Goal: Task Accomplishment & Management: Complete application form

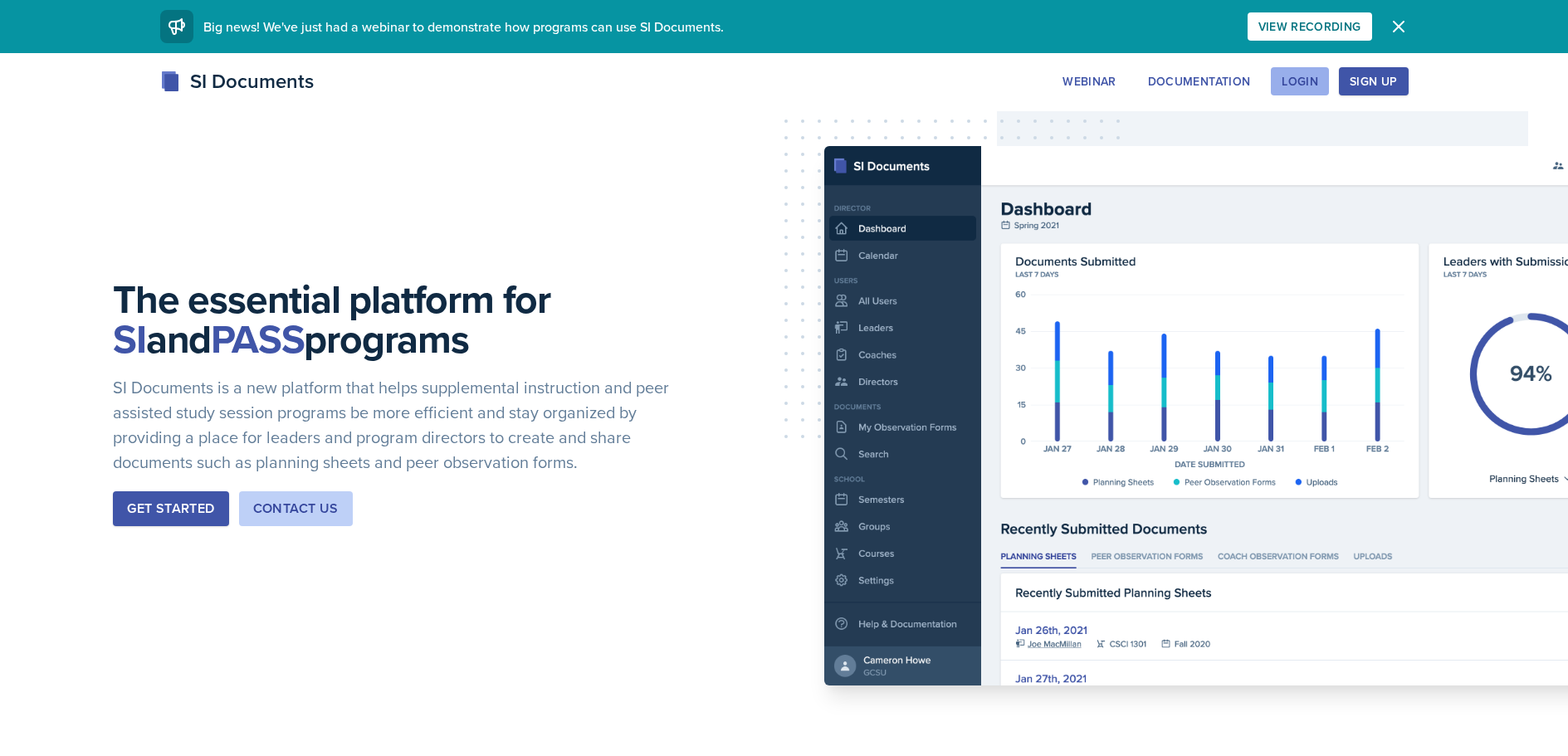
click at [1308, 80] on div "Login" at bounding box center [1299, 81] width 36 height 14
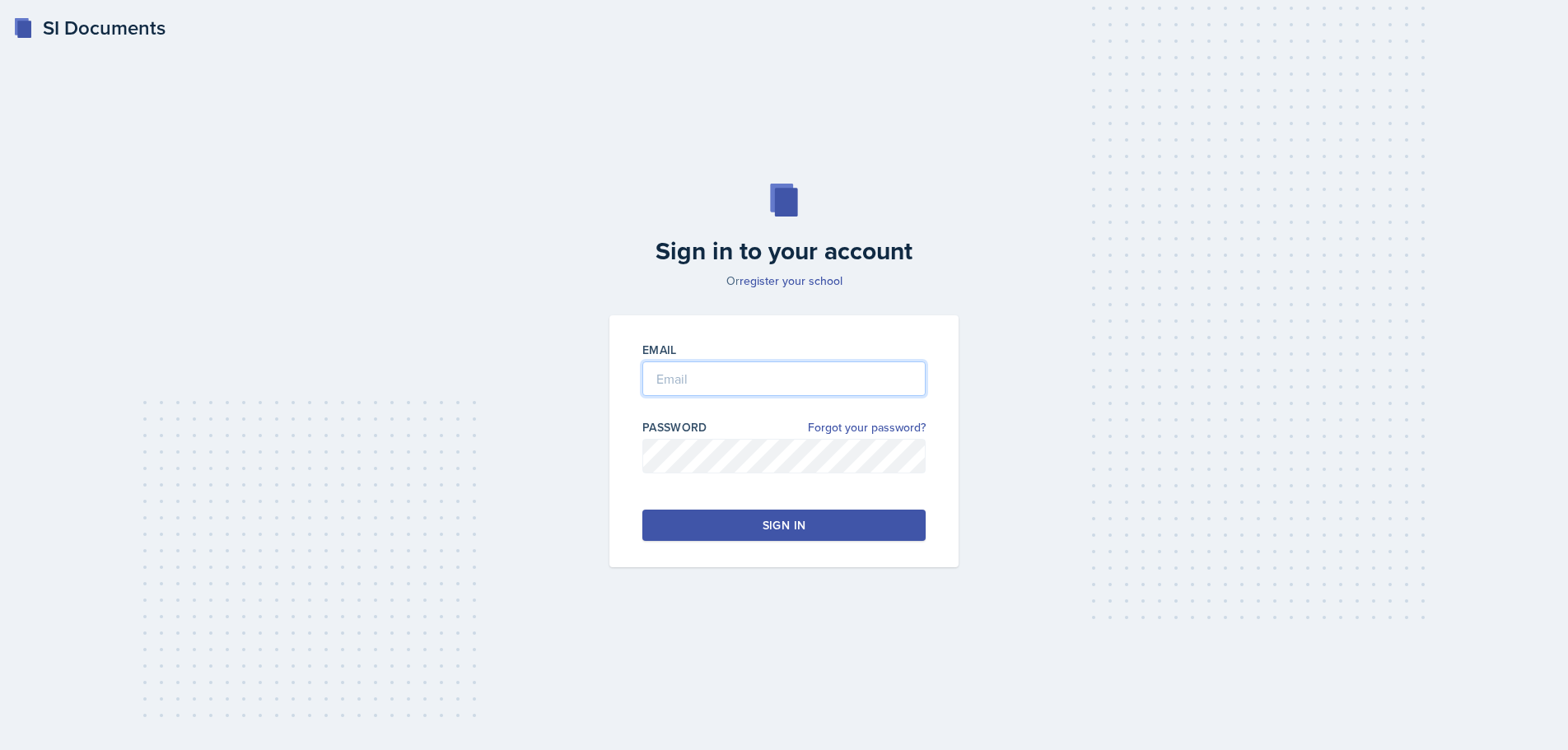
type input "[EMAIL_ADDRESS][DOMAIN_NAME]"
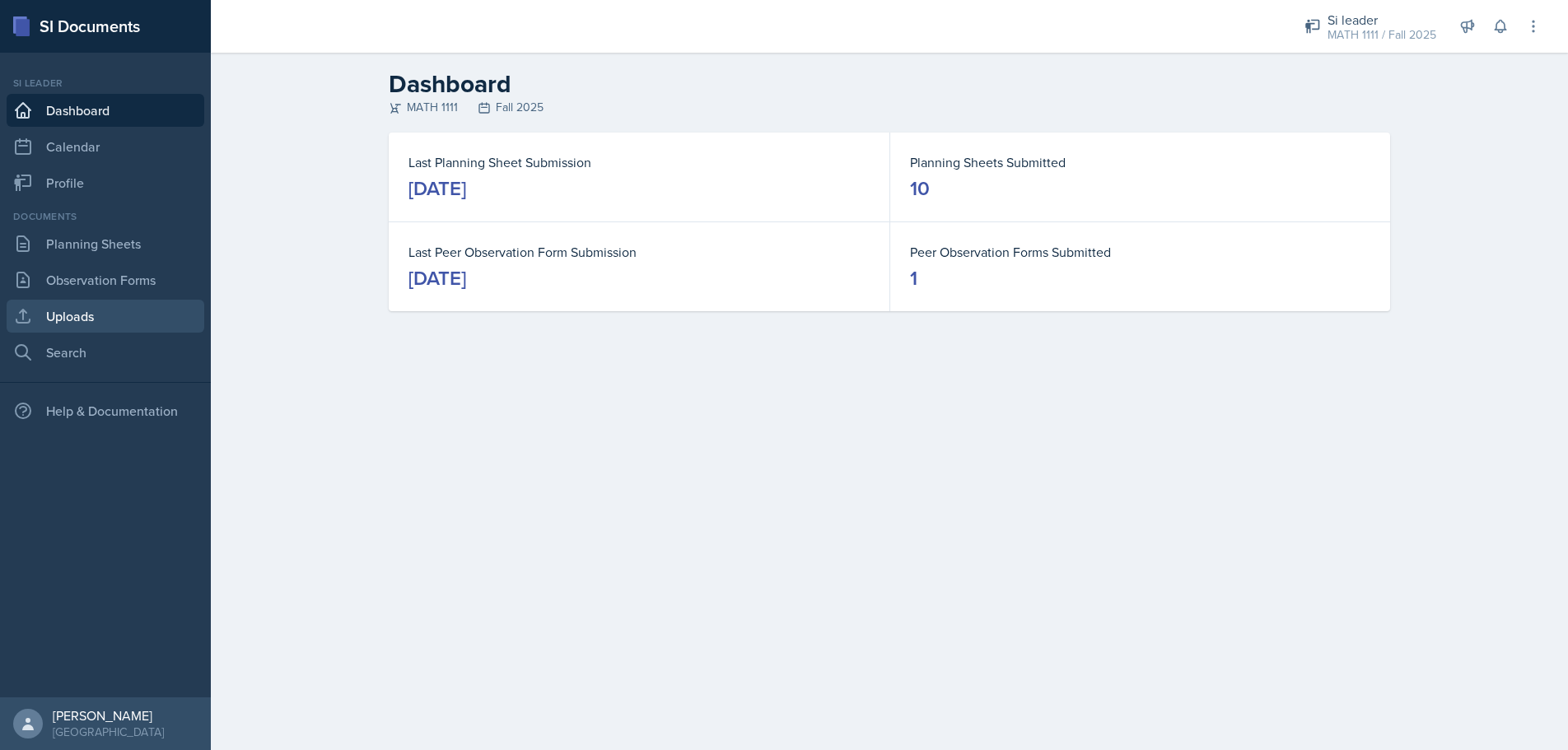
click at [83, 313] on link "Uploads" at bounding box center [105, 316] width 197 height 33
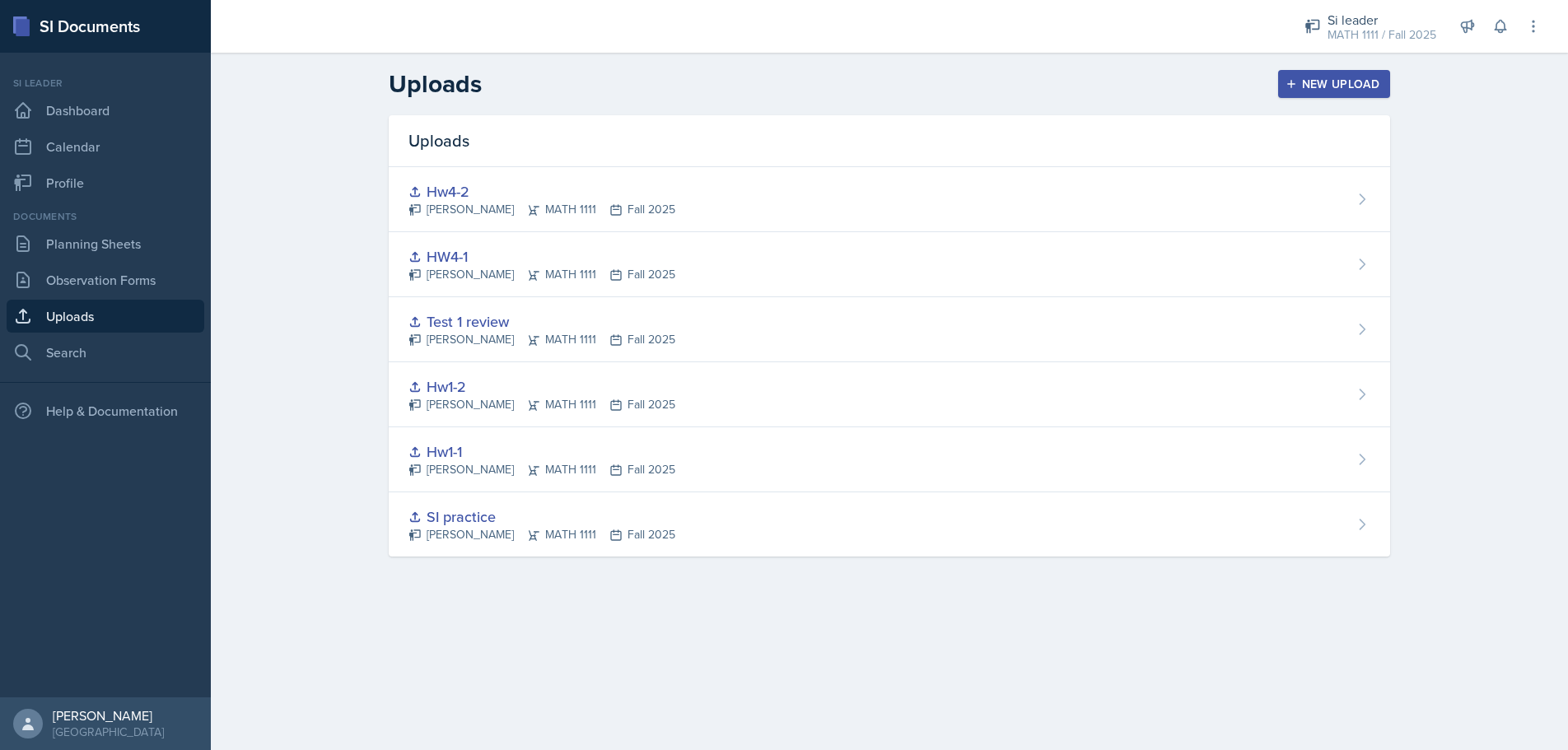
click at [1312, 81] on div "New Upload" at bounding box center [1335, 84] width 92 height 13
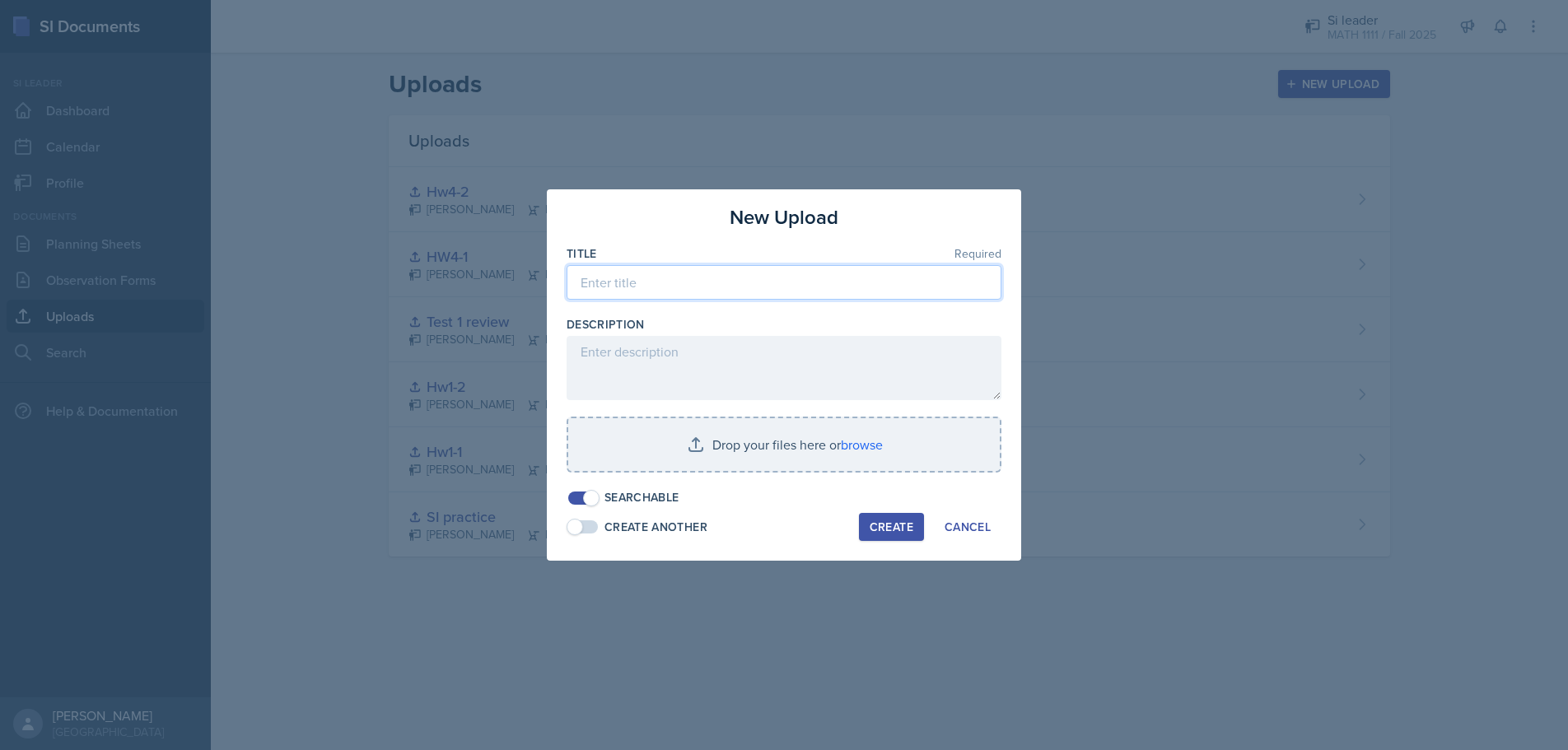
click at [725, 281] on input at bounding box center [784, 282] width 435 height 34
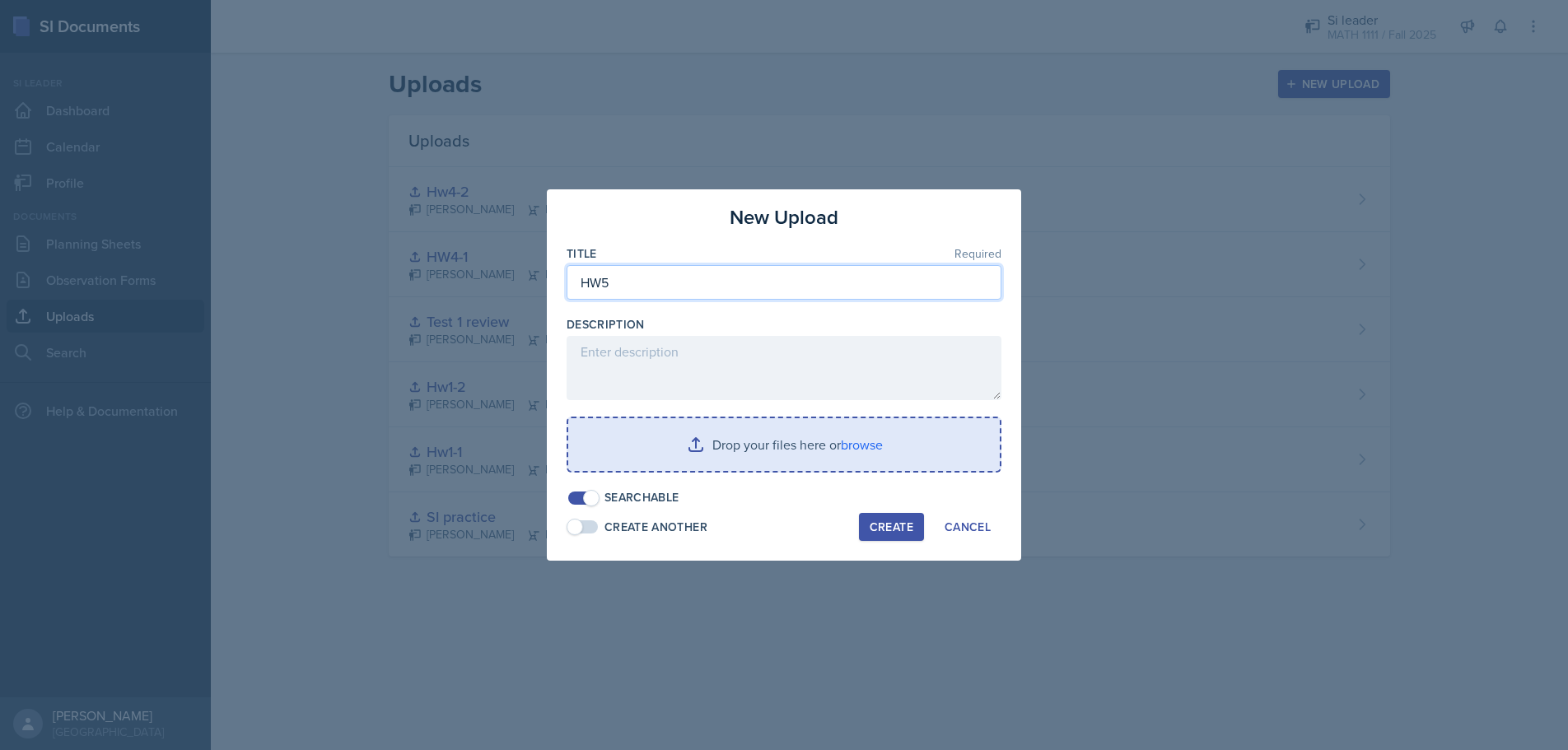
type input "HW5"
click at [700, 449] on input "file" at bounding box center [784, 444] width 432 height 53
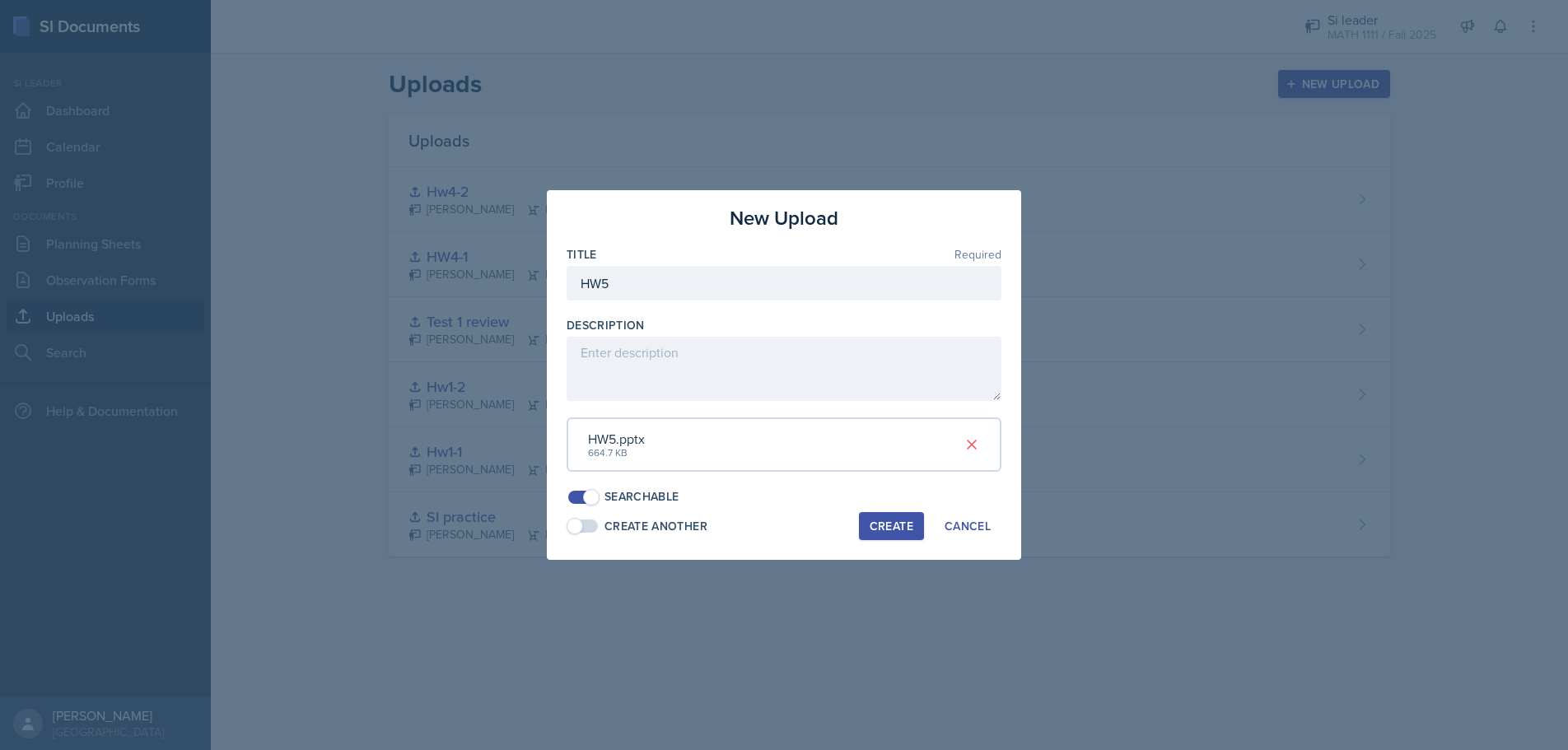
click at [884, 522] on div "Create" at bounding box center [892, 527] width 44 height 13
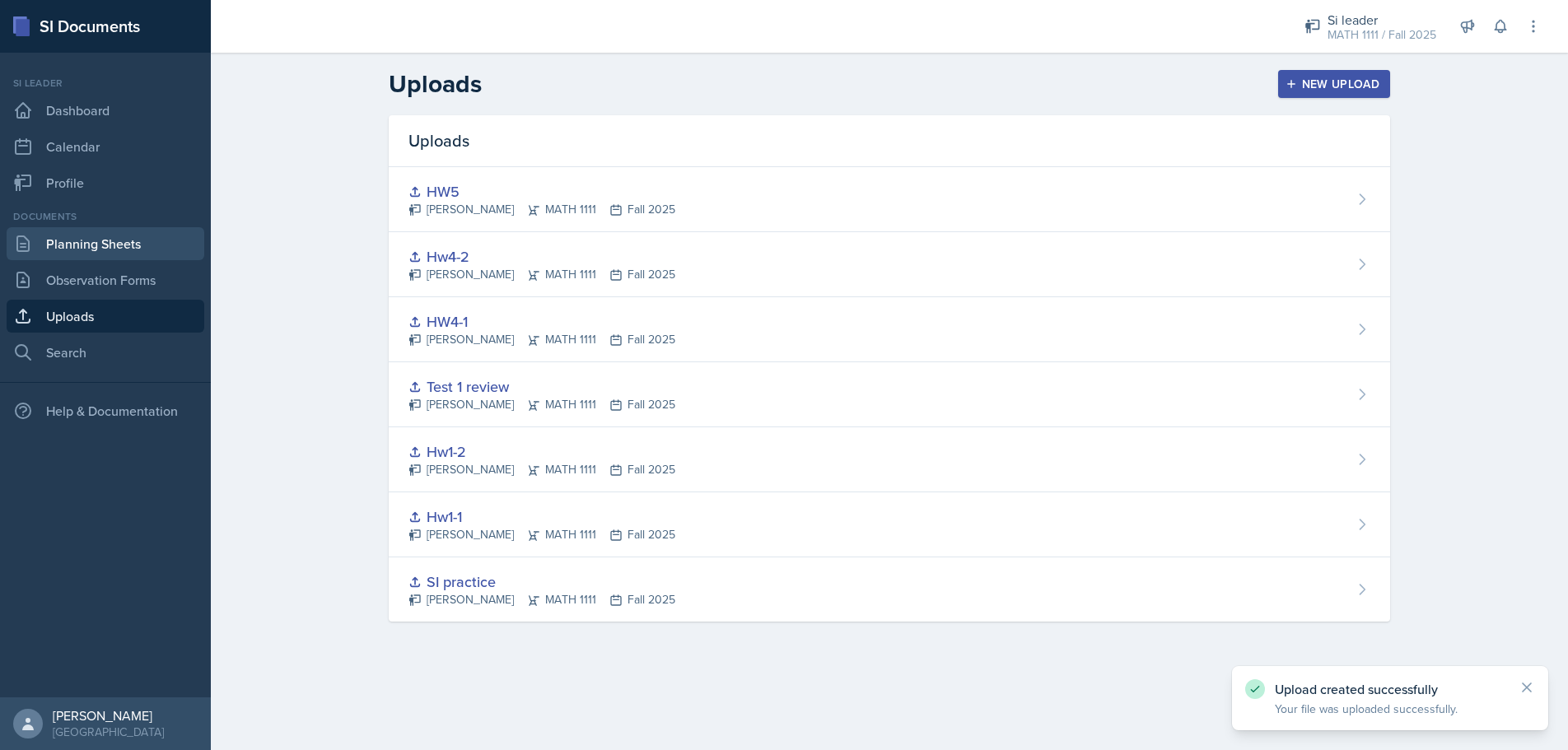
click at [68, 237] on link "Planning Sheets" at bounding box center [105, 244] width 197 height 33
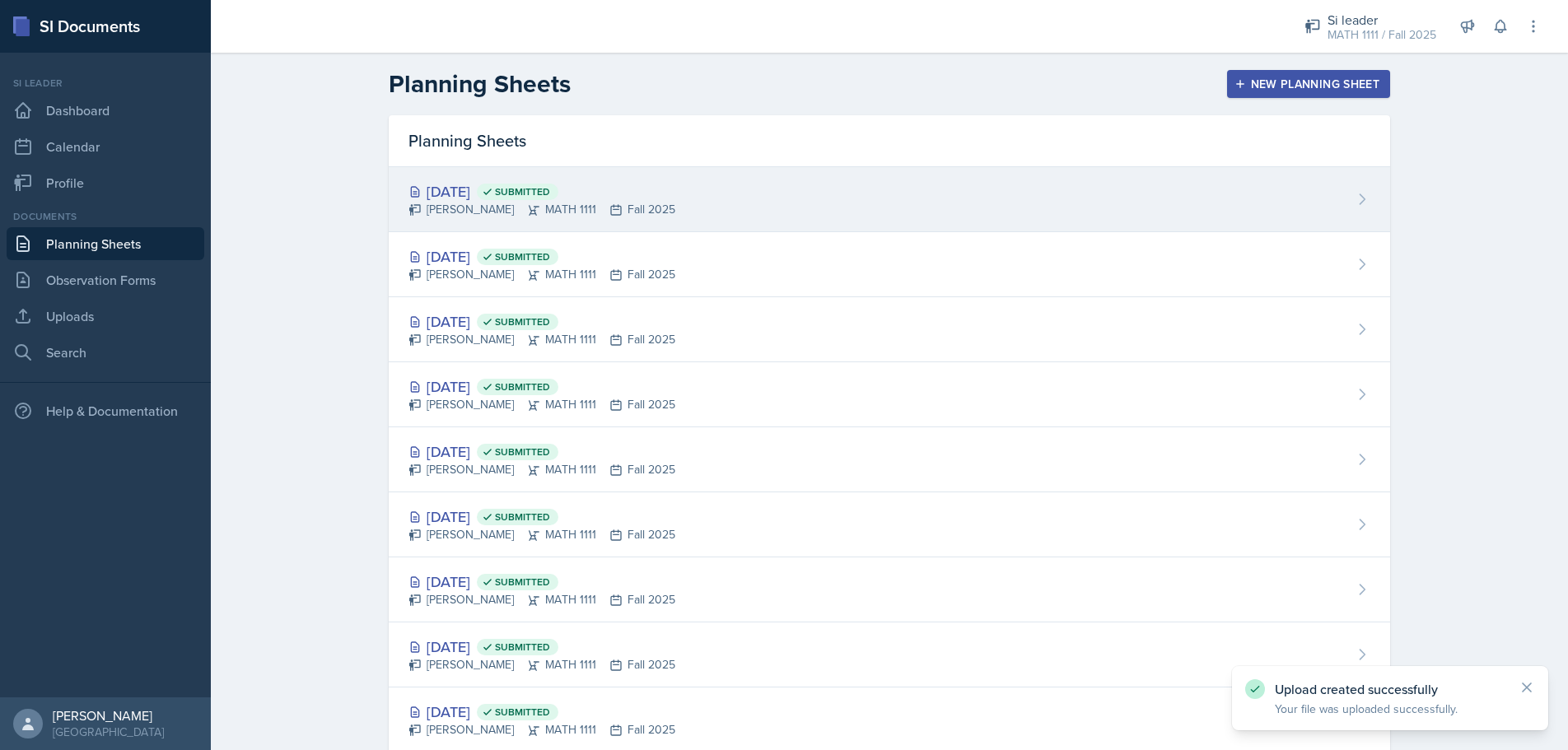
click at [964, 187] on div "[DATE] Submitted [PERSON_NAME] MATH 1111 Fall 2025" at bounding box center [889, 199] width 1002 height 65
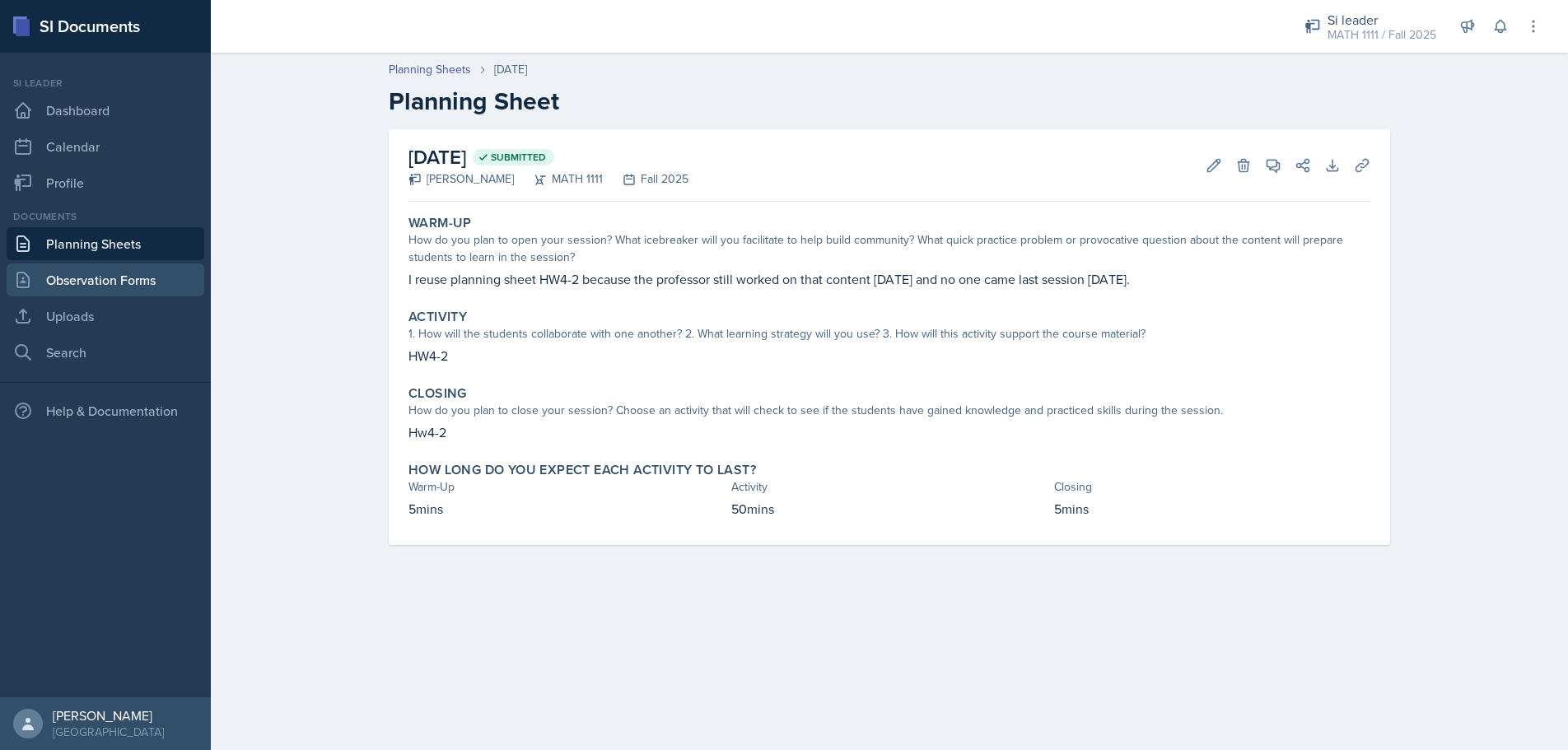
click at [68, 276] on link "Observation Forms" at bounding box center [105, 280] width 197 height 33
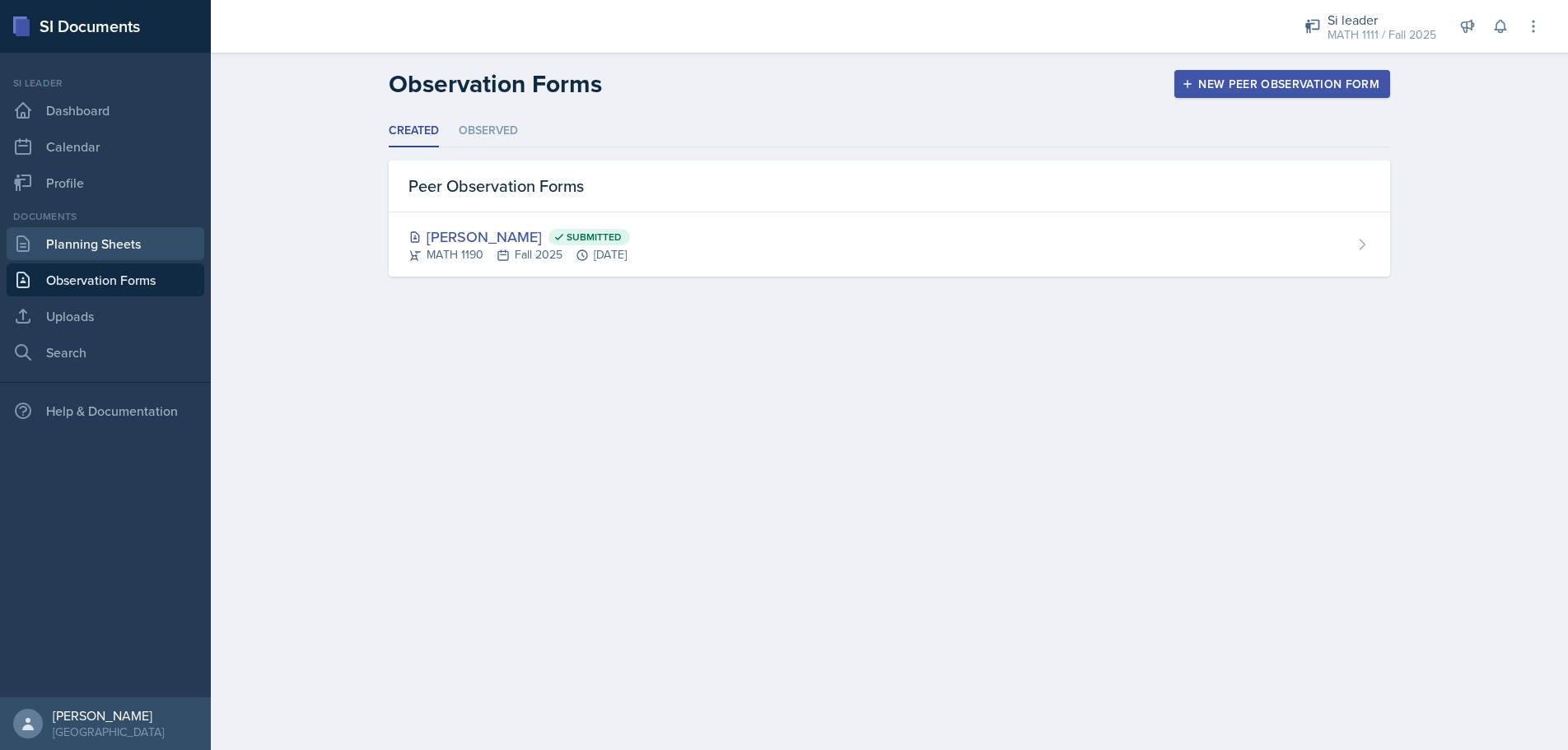
click at [121, 254] on link "Planning Sheets" at bounding box center [105, 244] width 197 height 33
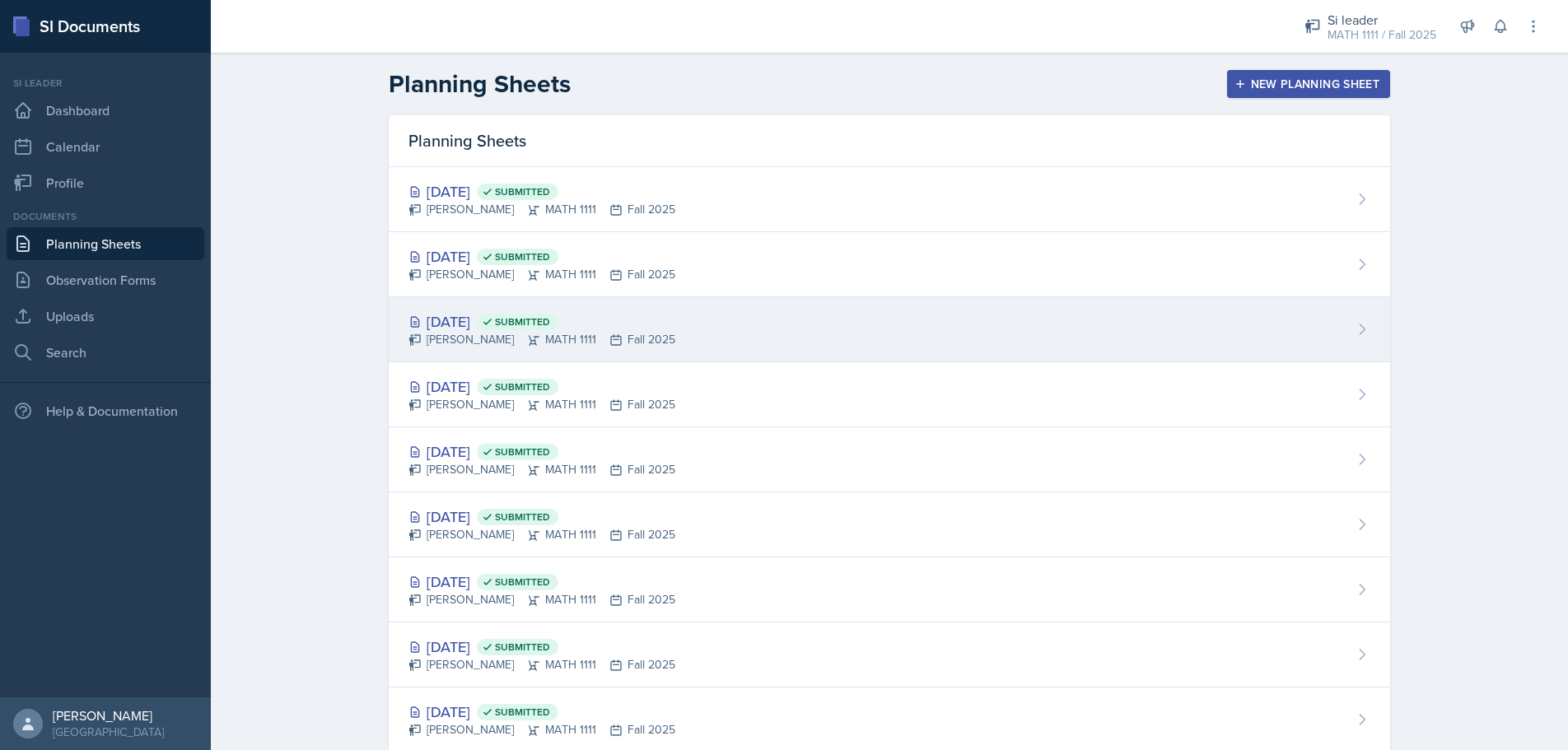
click at [642, 321] on div "[DATE] Submitted" at bounding box center [542, 322] width 267 height 22
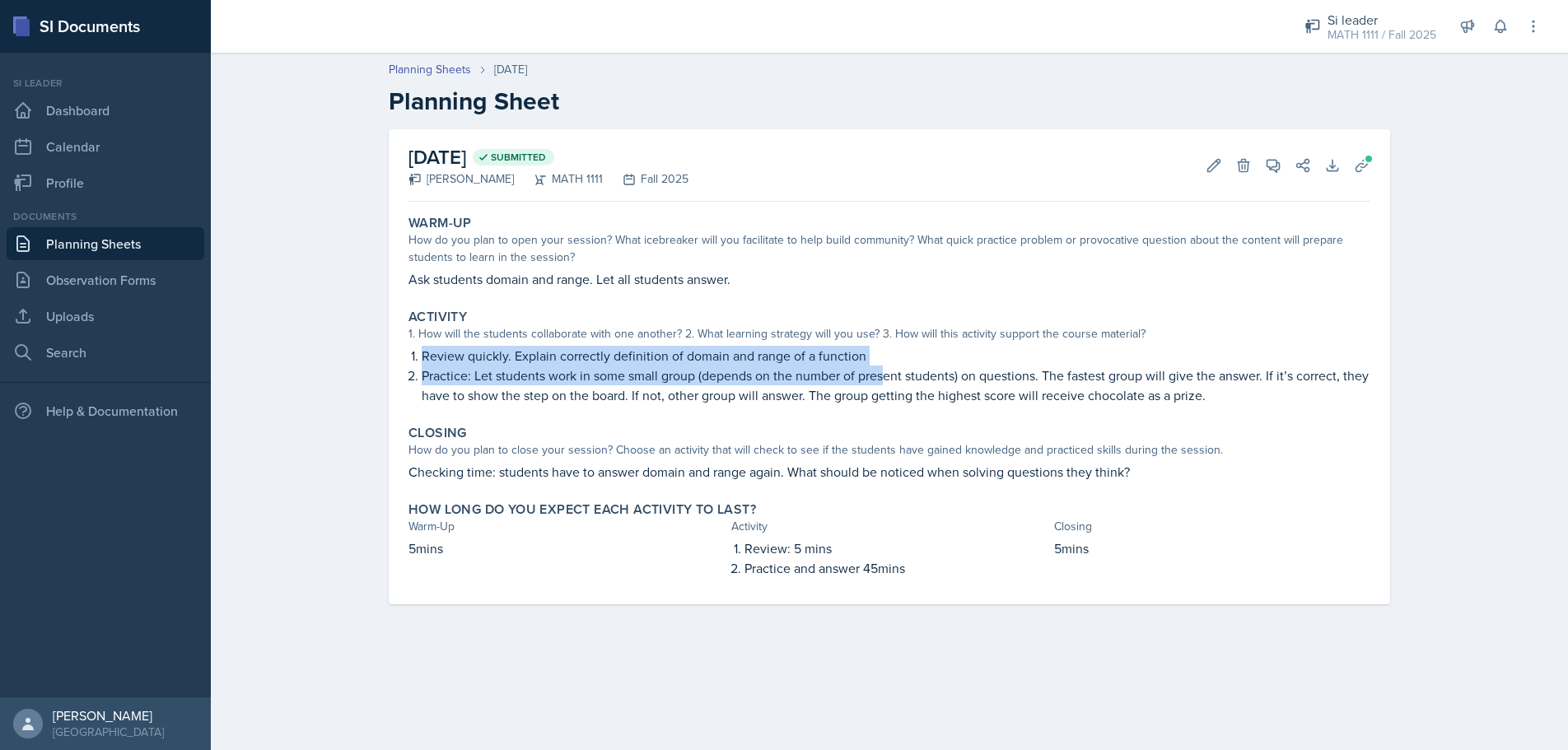
drag, startPoint x: 406, startPoint y: 358, endPoint x: 887, endPoint y: 366, distance: 481.1
click at [887, 366] on ol "Review quickly. Explain correctly definition of domain and range of a function …" at bounding box center [896, 375] width 949 height 60
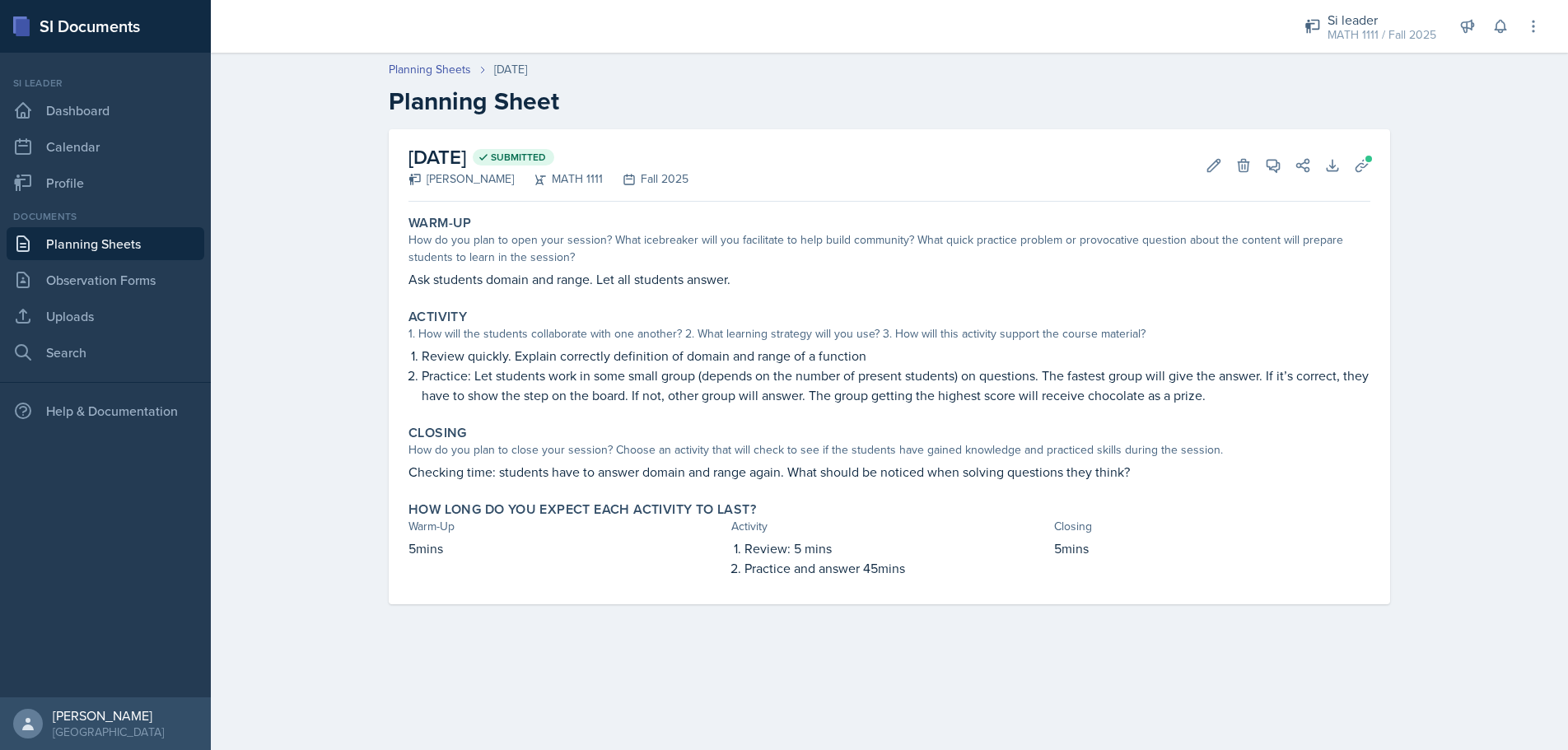
drag, startPoint x: 883, startPoint y: 386, endPoint x: 918, endPoint y: 387, distance: 35.0
click at [885, 387] on p "Practice: Let students work in some small group (depends on the number of prese…" at bounding box center [896, 385] width 949 height 39
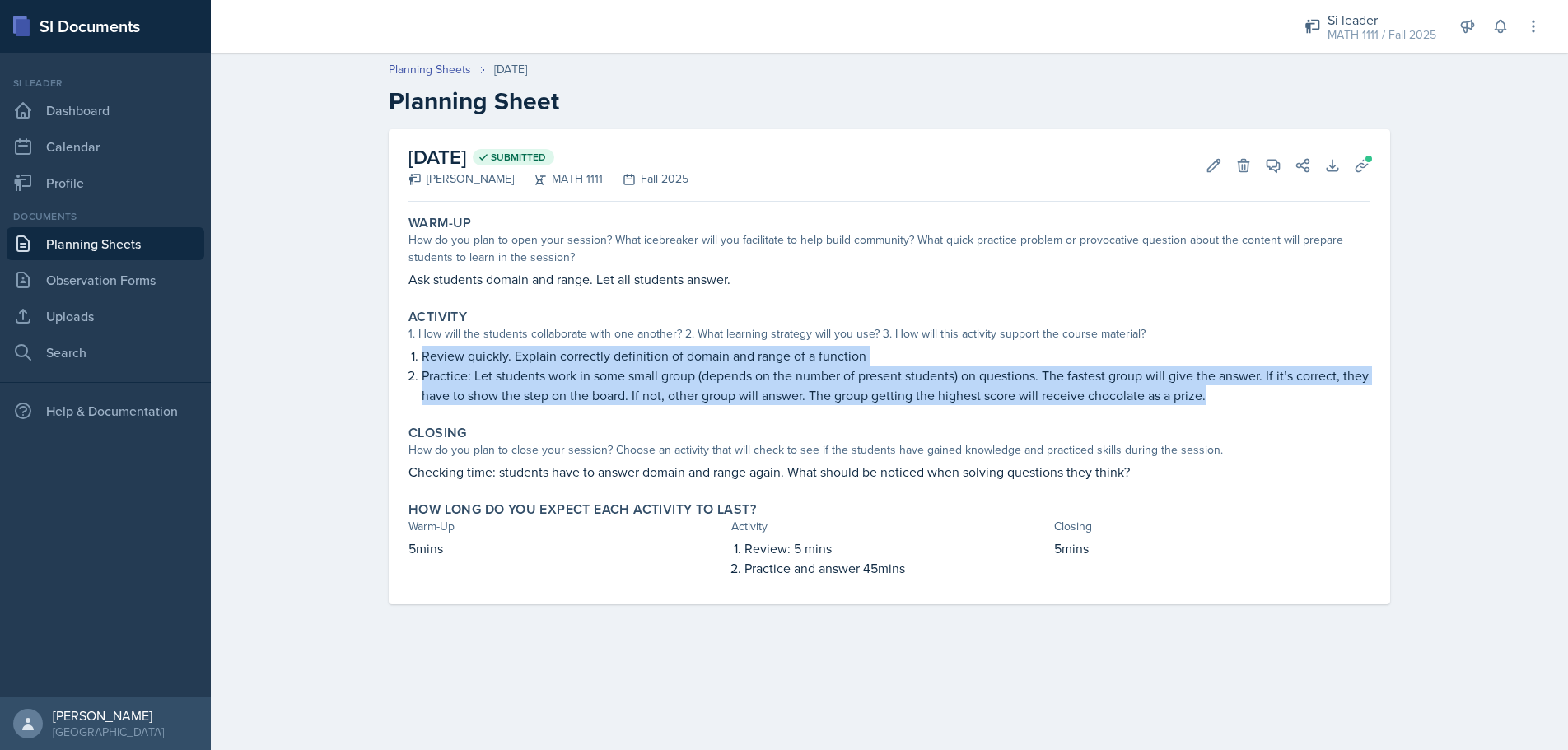
drag, startPoint x: 1197, startPoint y: 398, endPoint x: 419, endPoint y: 353, distance: 779.3
click at [419, 353] on div "Review quickly. Explain correctly definition of domain and range of a function …" at bounding box center [889, 375] width 962 height 60
copy ol "Review quickly. Explain correctly definition of domain and range of a function …"
click at [125, 280] on link "Observation Forms" at bounding box center [105, 280] width 197 height 33
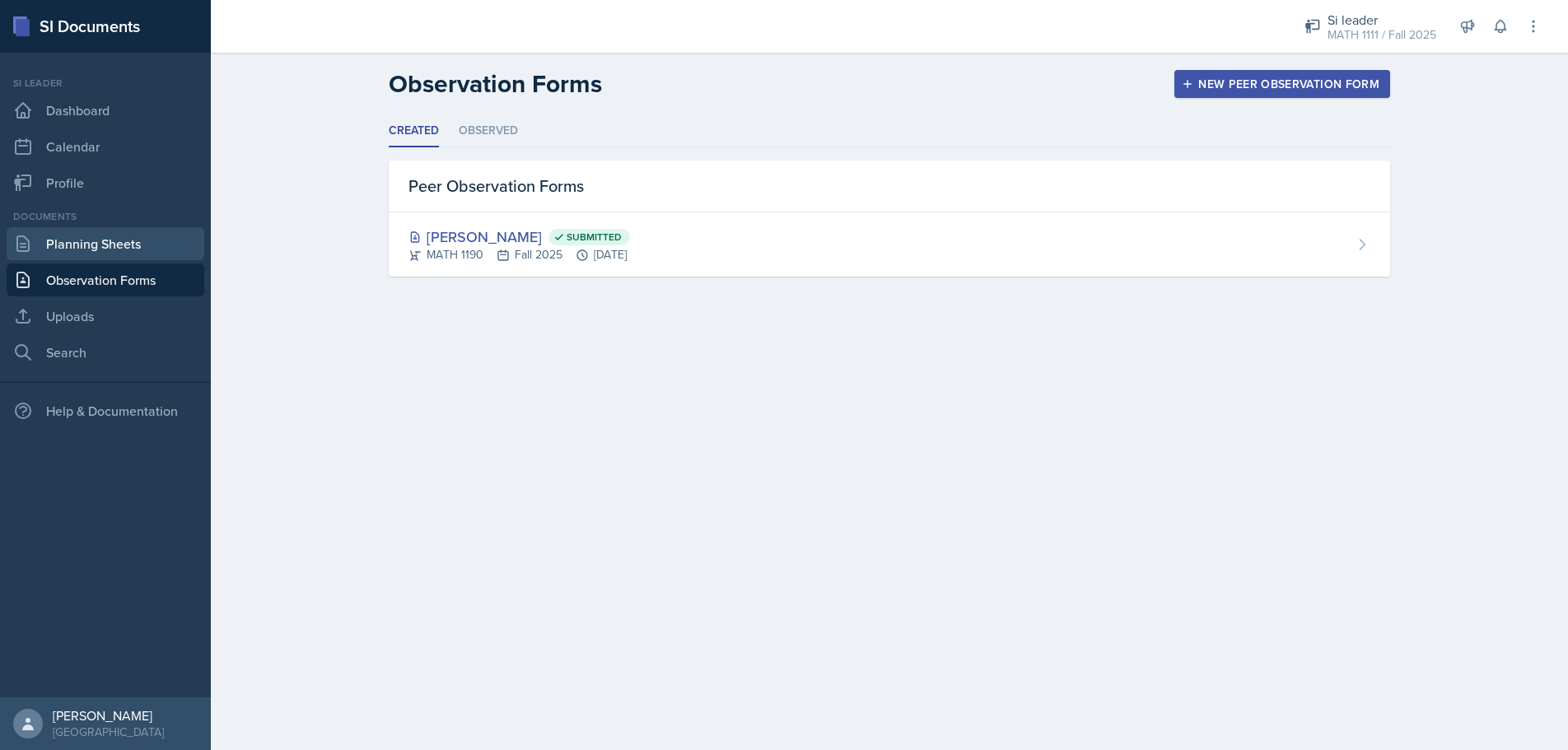
click at [138, 238] on link "Planning Sheets" at bounding box center [105, 244] width 197 height 33
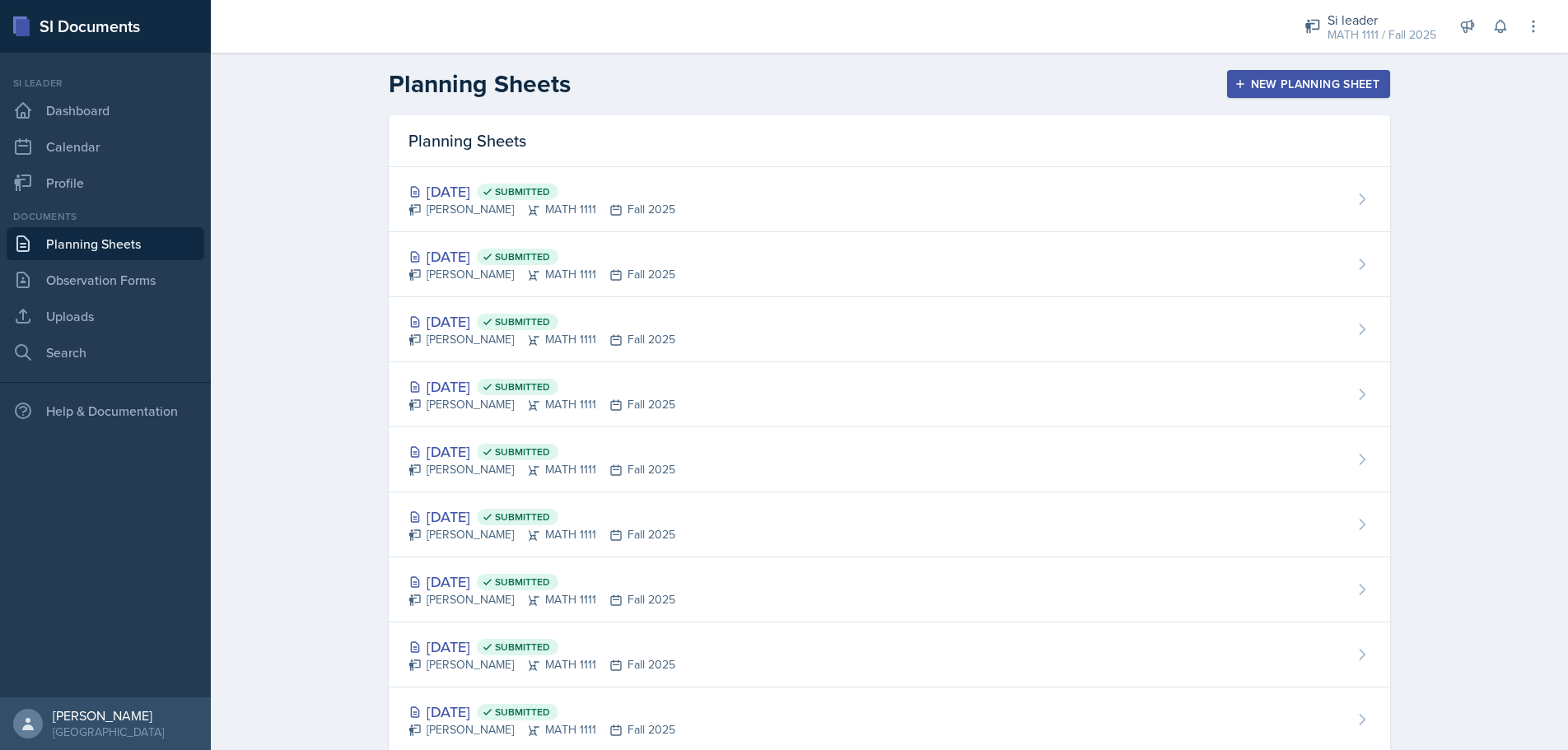
click at [1328, 83] on div "New Planning Sheet" at bounding box center [1308, 84] width 142 height 13
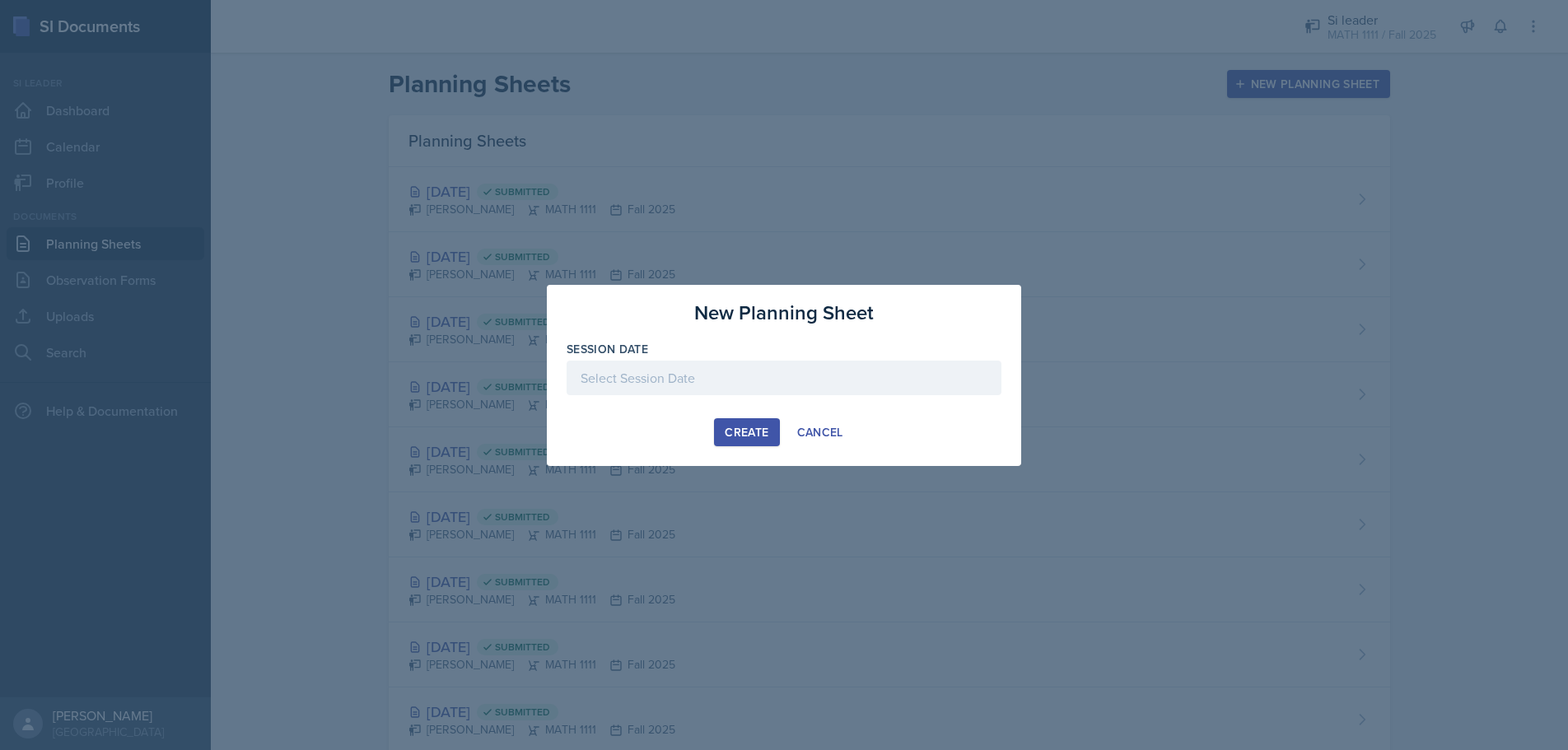
click at [867, 379] on div at bounding box center [784, 378] width 435 height 34
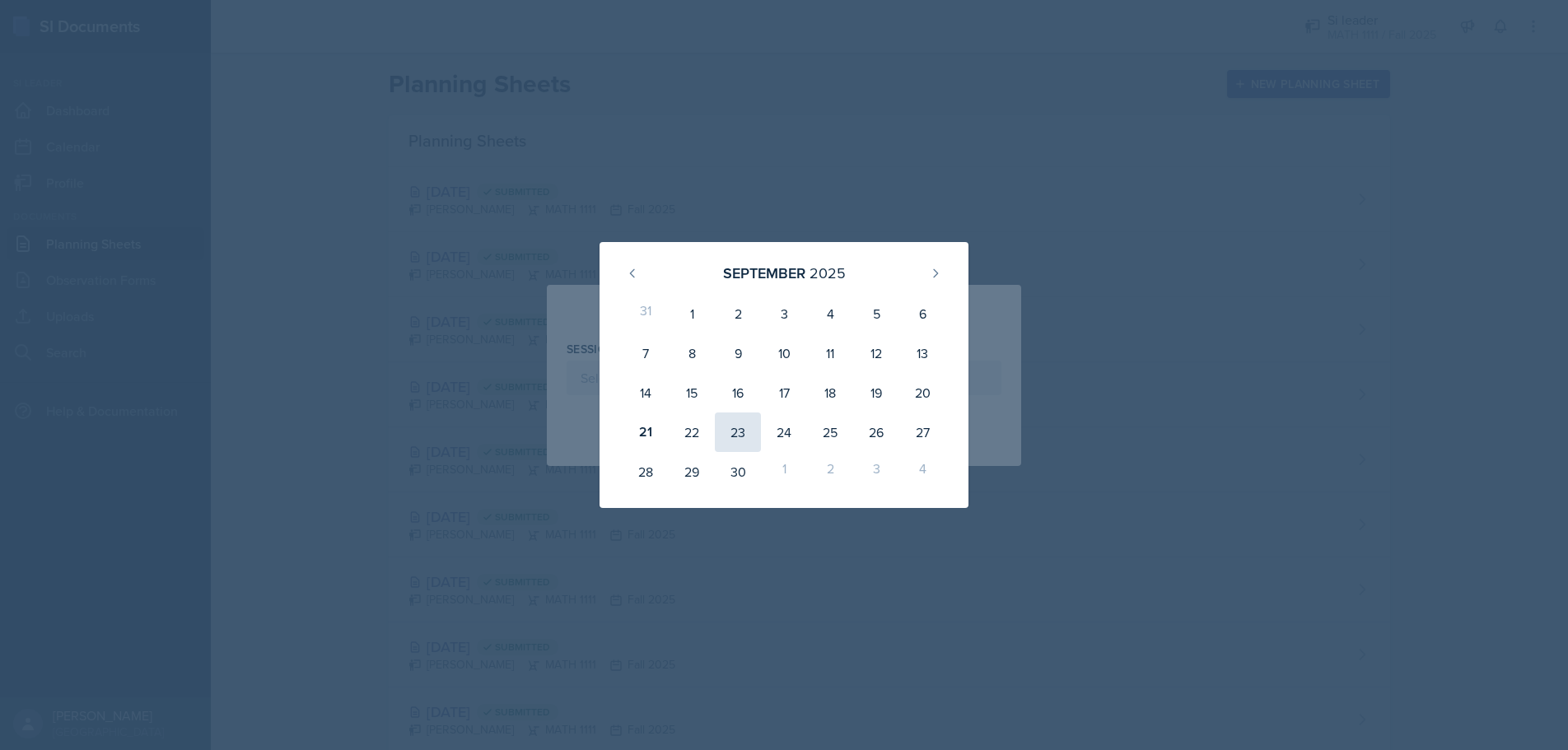
click at [739, 431] on div "23" at bounding box center [737, 432] width 46 height 39
type input "[DATE]"
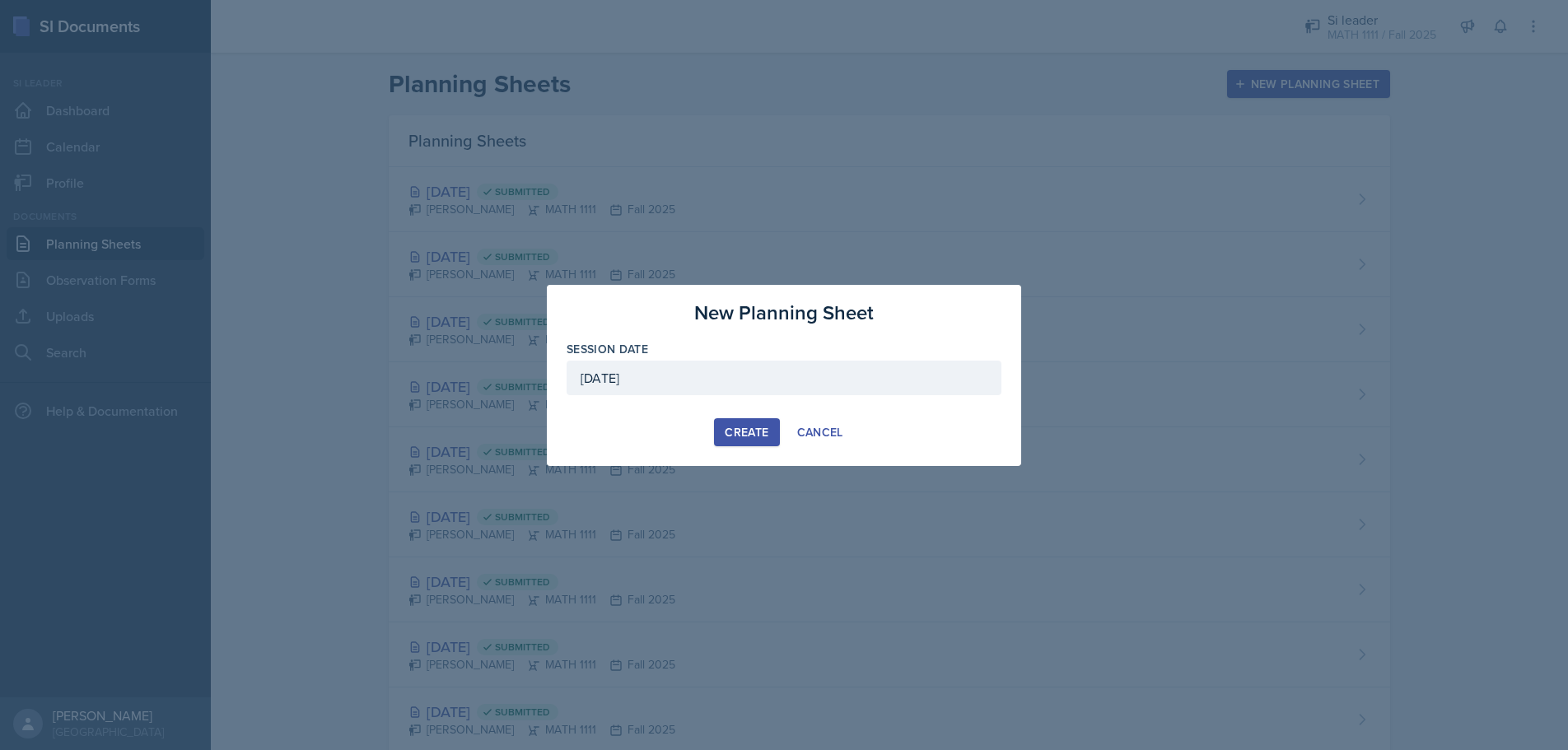
click at [742, 434] on div "Create" at bounding box center [747, 433] width 44 height 13
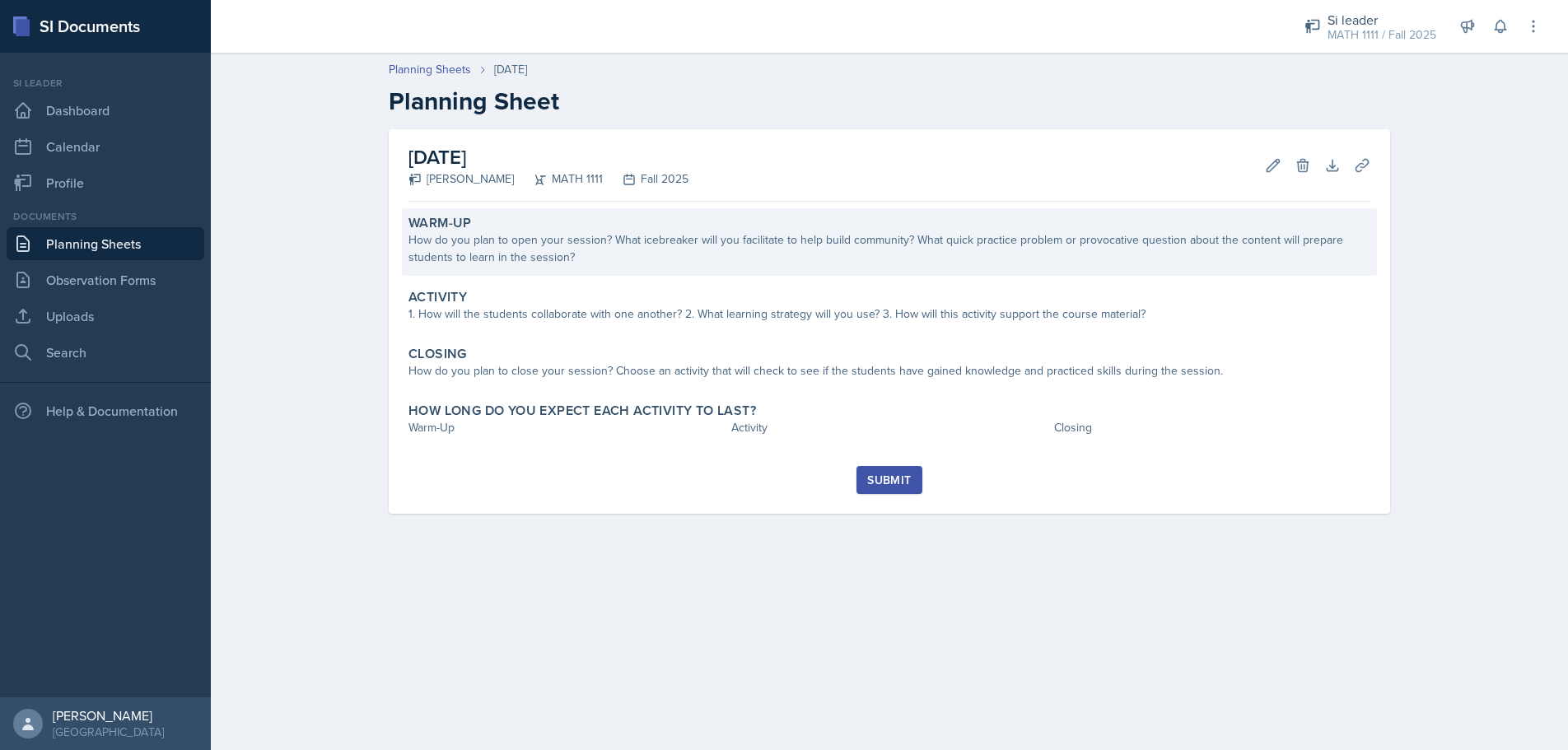
click at [808, 261] on div "How do you plan to open your session? What icebreaker will you facilitate to he…" at bounding box center [889, 249] width 962 height 34
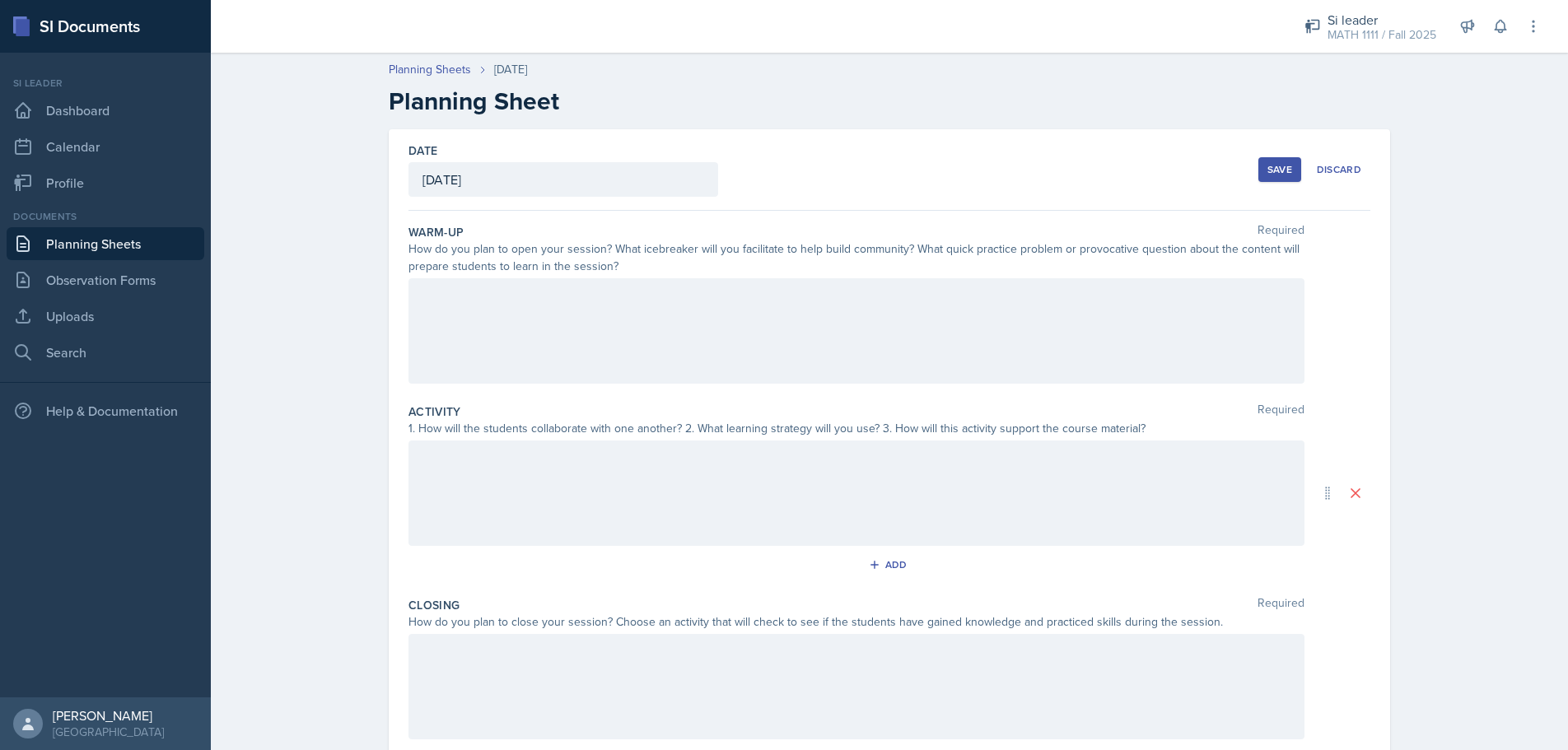
click at [765, 331] on div at bounding box center [856, 331] width 896 height 106
click at [776, 487] on div at bounding box center [856, 494] width 896 height 106
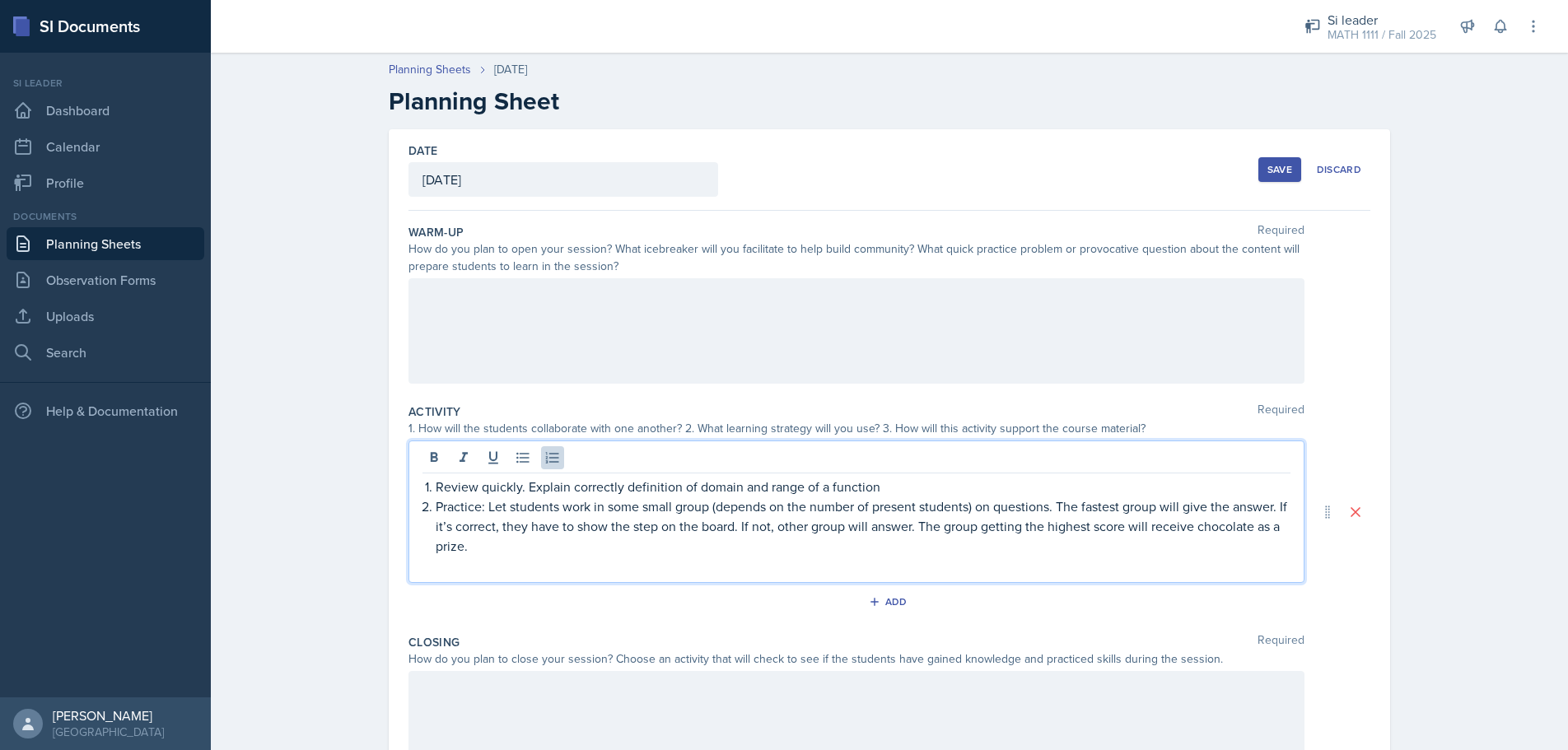
click at [732, 327] on div at bounding box center [856, 331] width 896 height 106
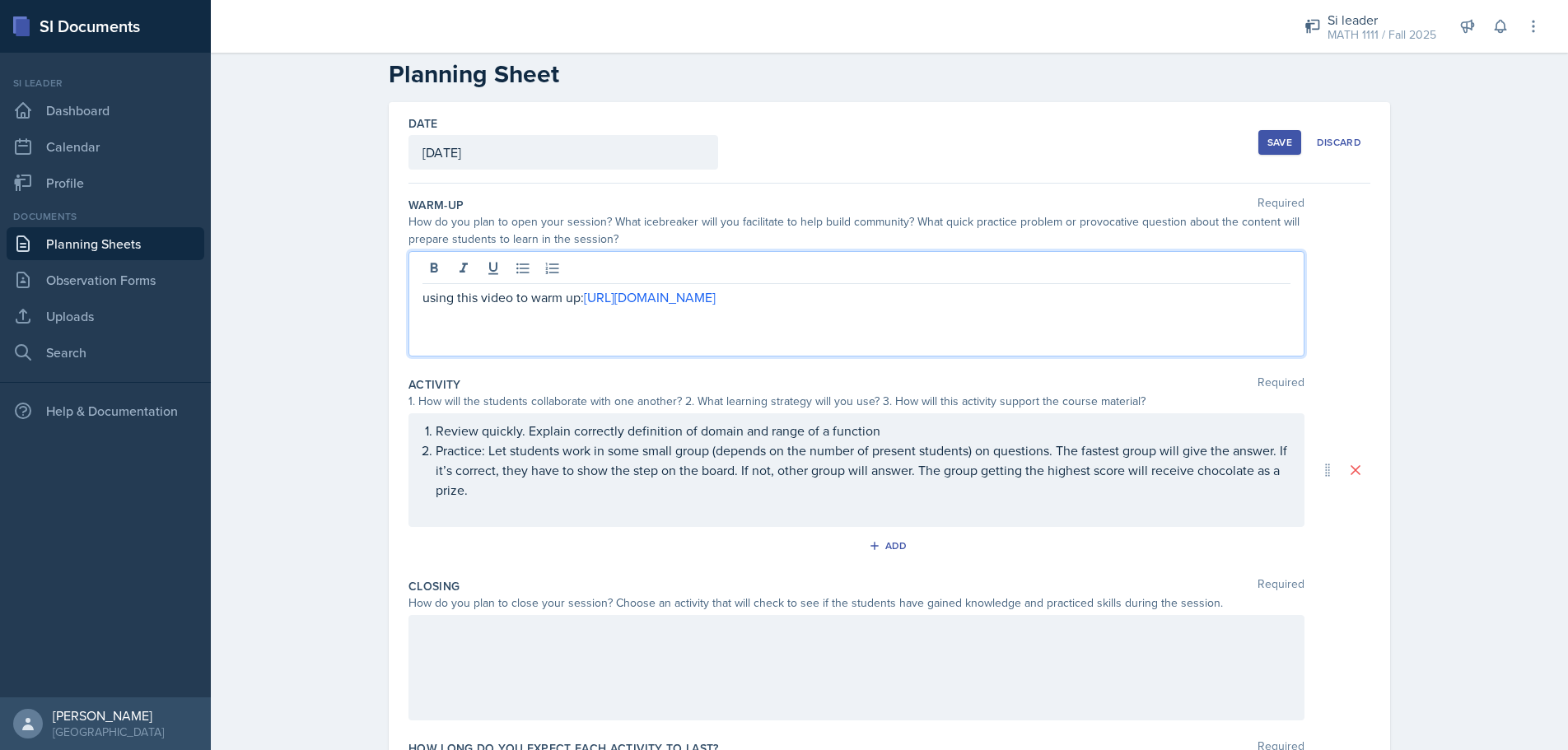
scroll to position [155, 0]
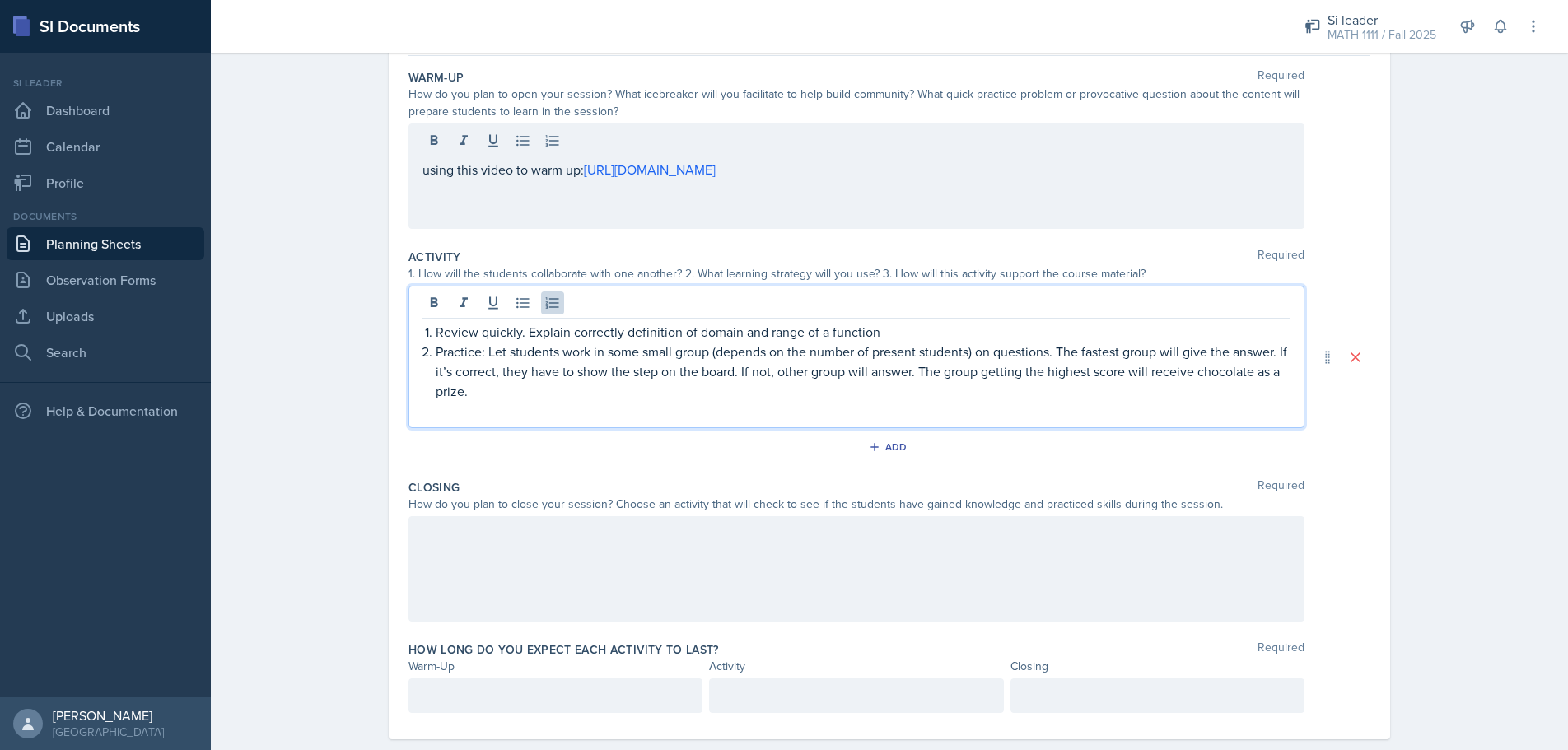
click at [874, 304] on div "Review quickly. Explain correctly definition of domain and range of a function …" at bounding box center [856, 357] width 896 height 143
click at [888, 335] on p "Review quickly. Explain correctly definition of domain and range of a function" at bounding box center [863, 332] width 855 height 20
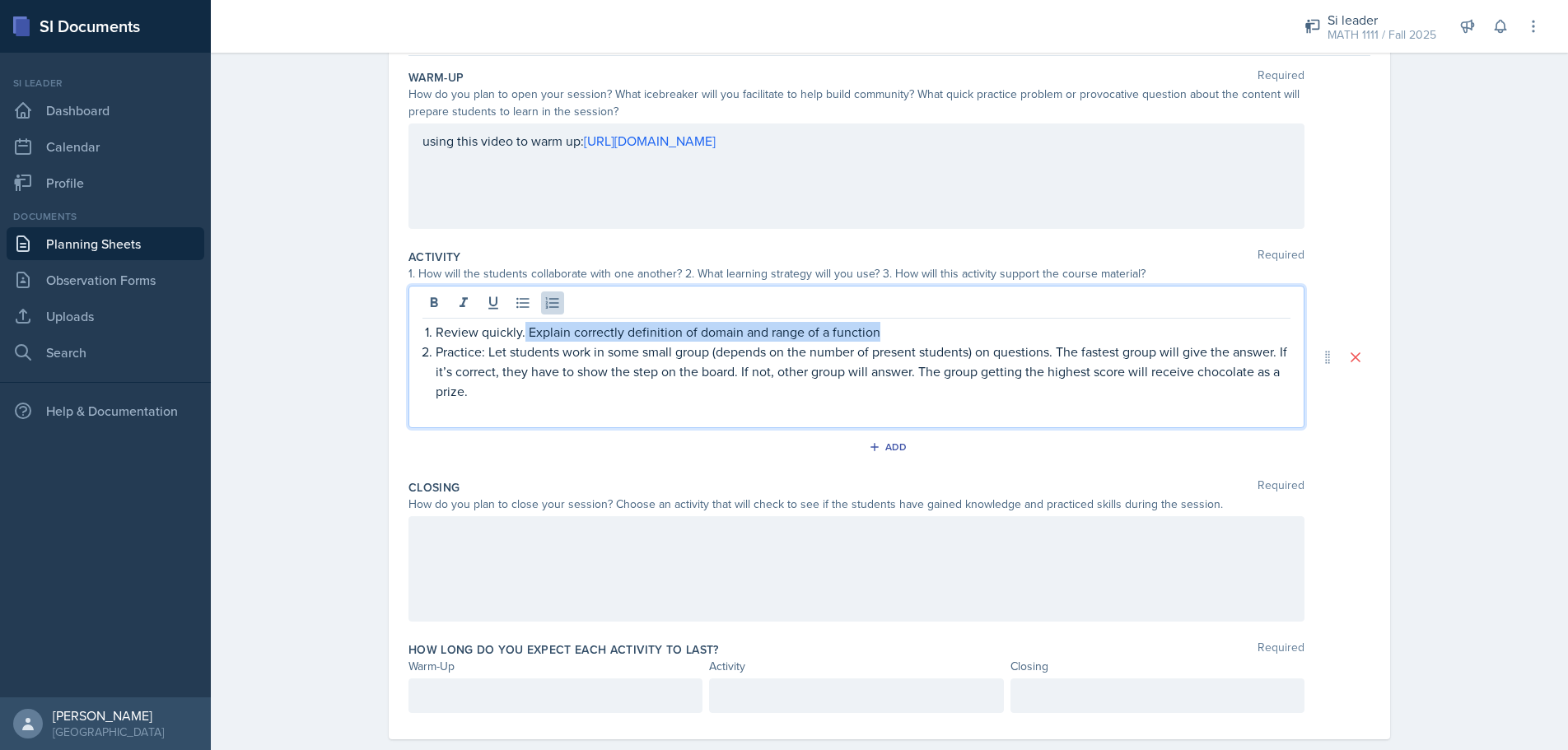
drag, startPoint x: 882, startPoint y: 334, endPoint x: 519, endPoint y: 336, distance: 363.0
click at [519, 336] on p "Review quickly. Explain correctly definition of domain and range of a function" at bounding box center [863, 332] width 855 height 20
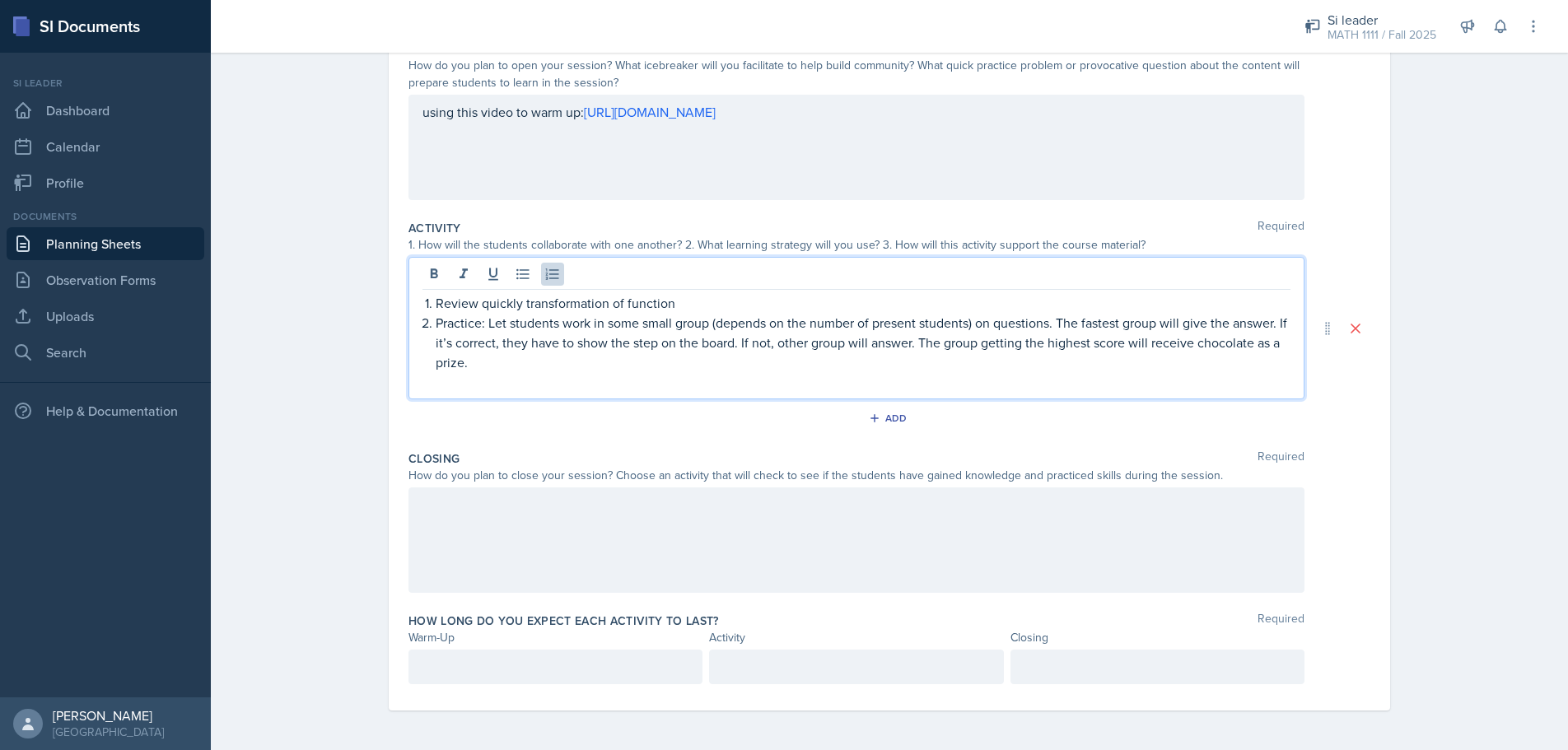
click at [722, 532] on div at bounding box center [856, 541] width 896 height 106
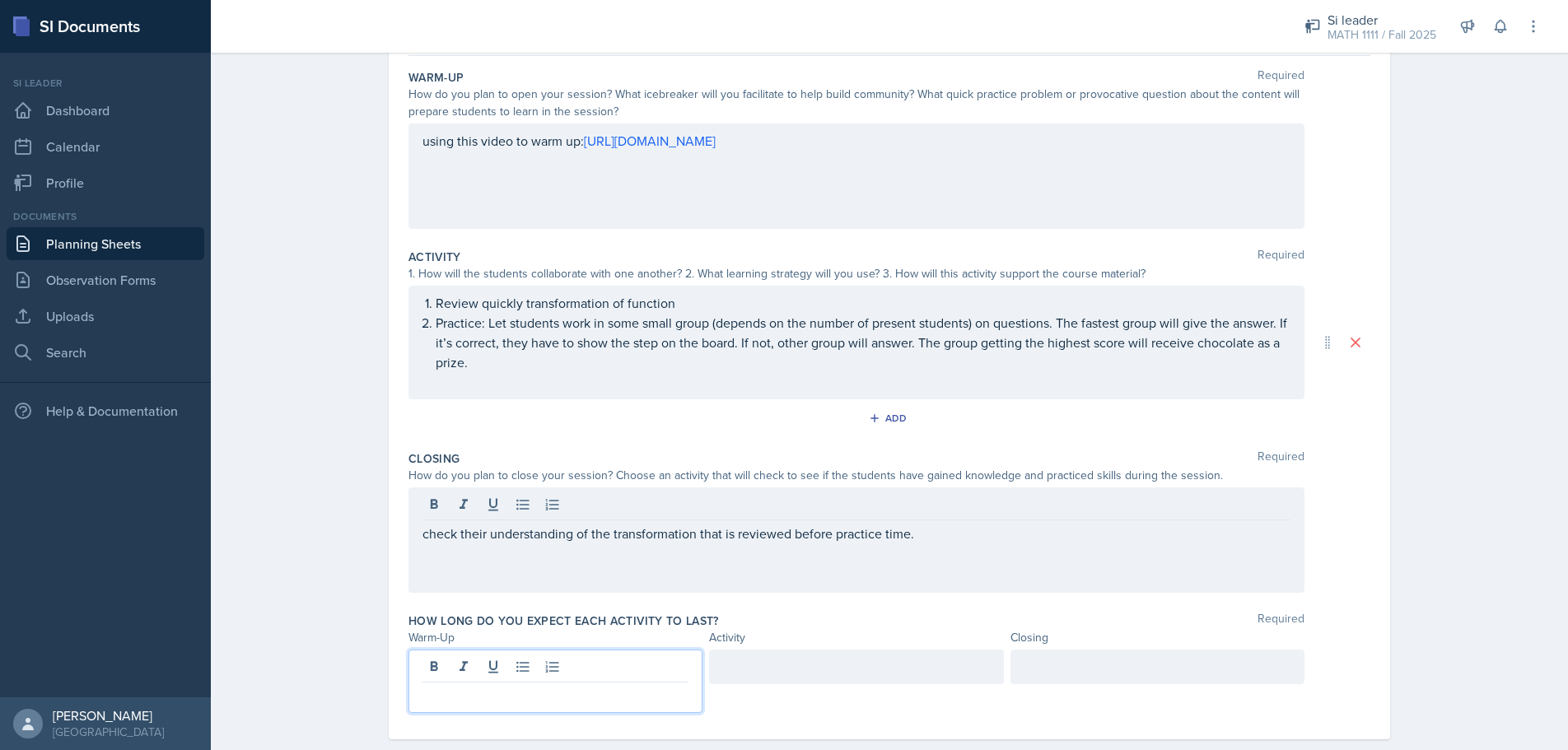
click at [622, 673] on div at bounding box center [555, 682] width 294 height 64
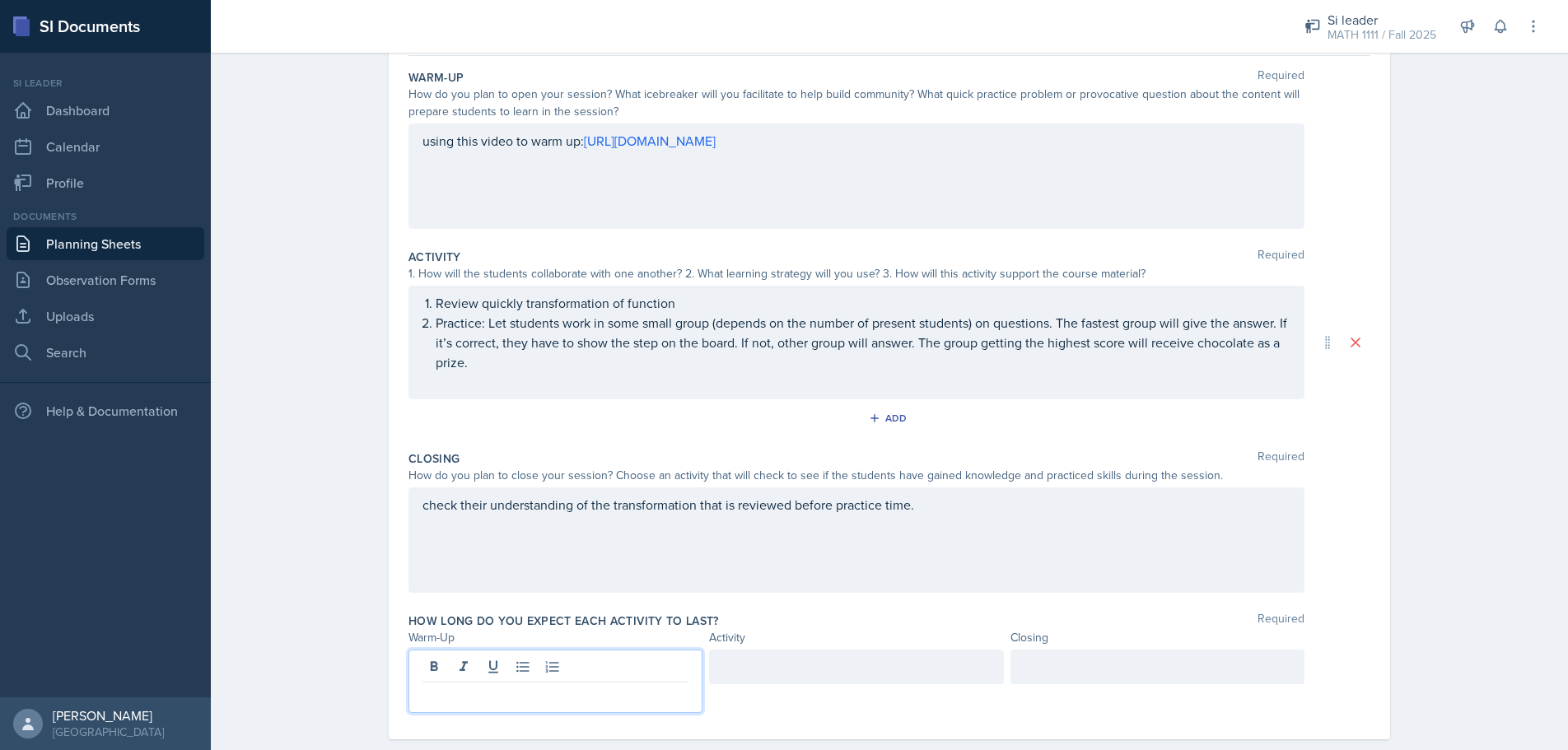
scroll to position [184, 0]
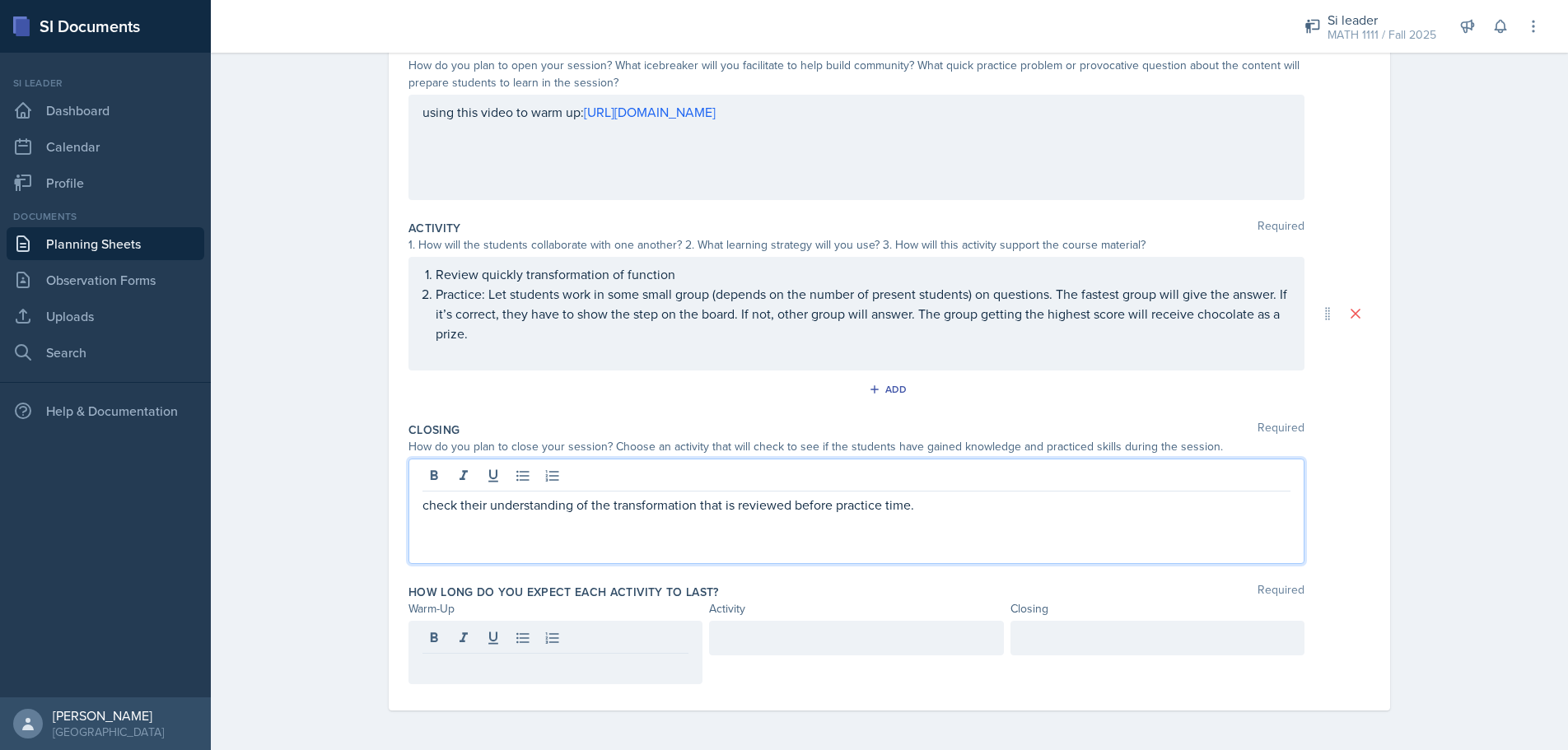
click at [992, 478] on div "check their understanding of the transformation that is reviewed before practic…" at bounding box center [856, 511] width 896 height 106
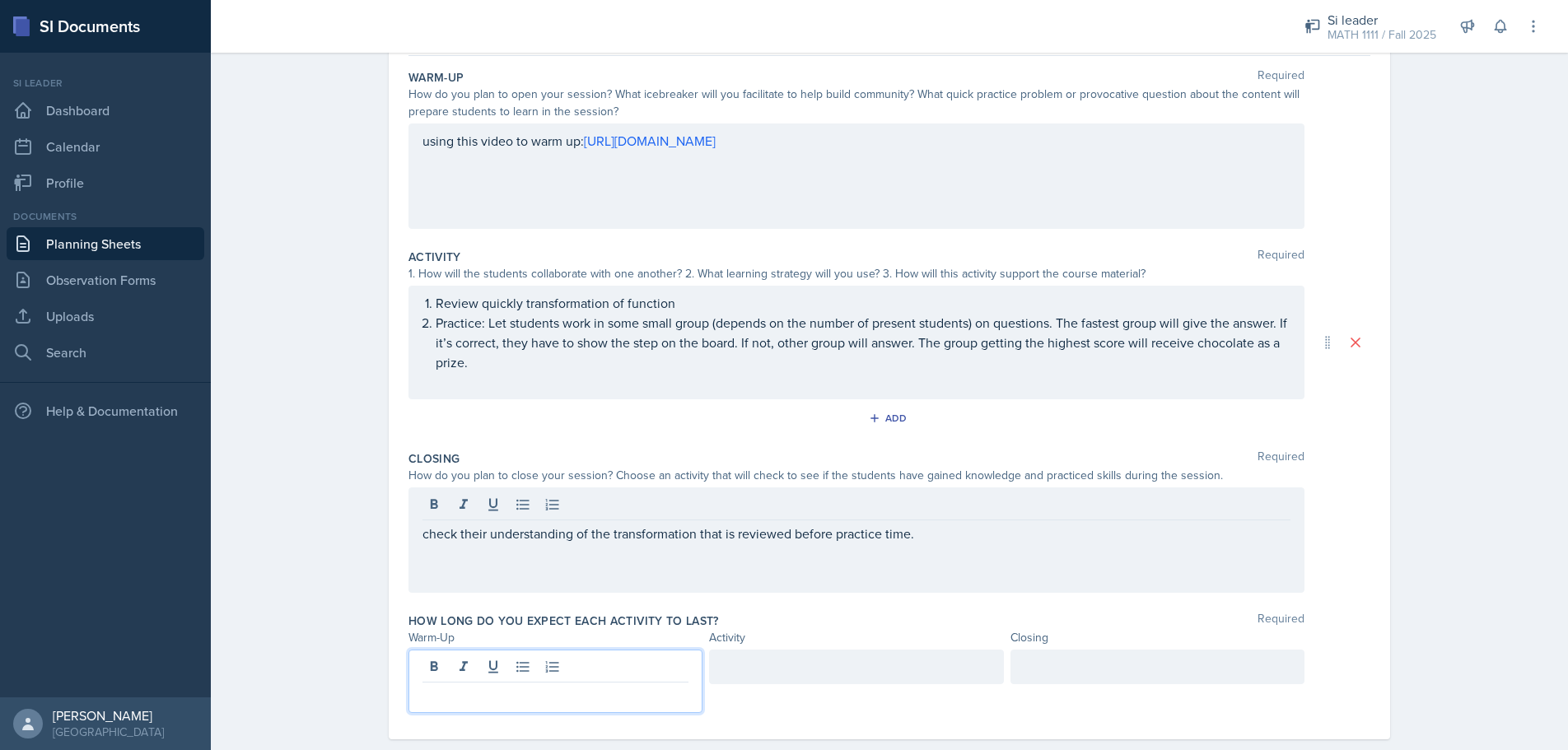
click at [569, 669] on div at bounding box center [555, 682] width 294 height 64
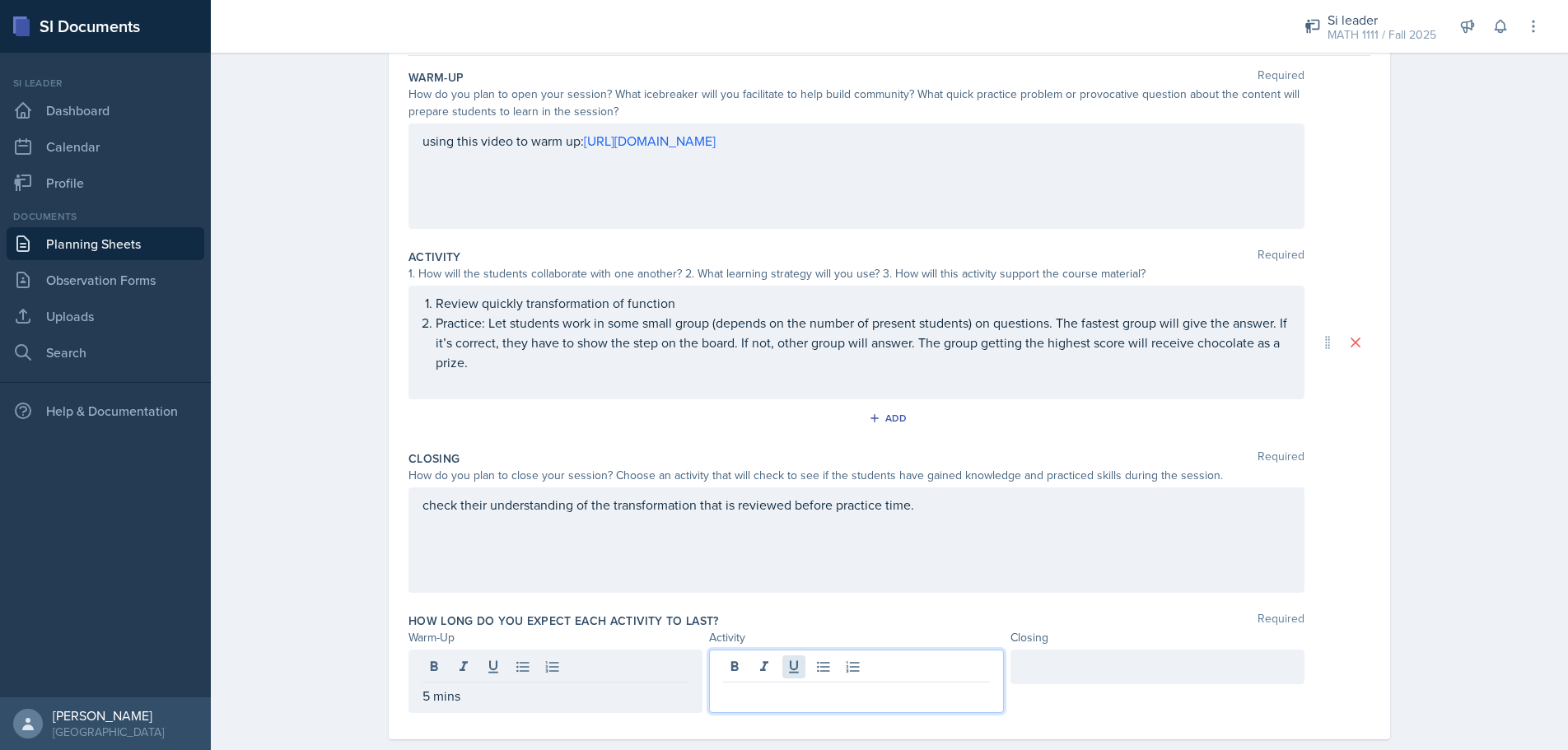
click at [784, 667] on div at bounding box center [856, 682] width 294 height 64
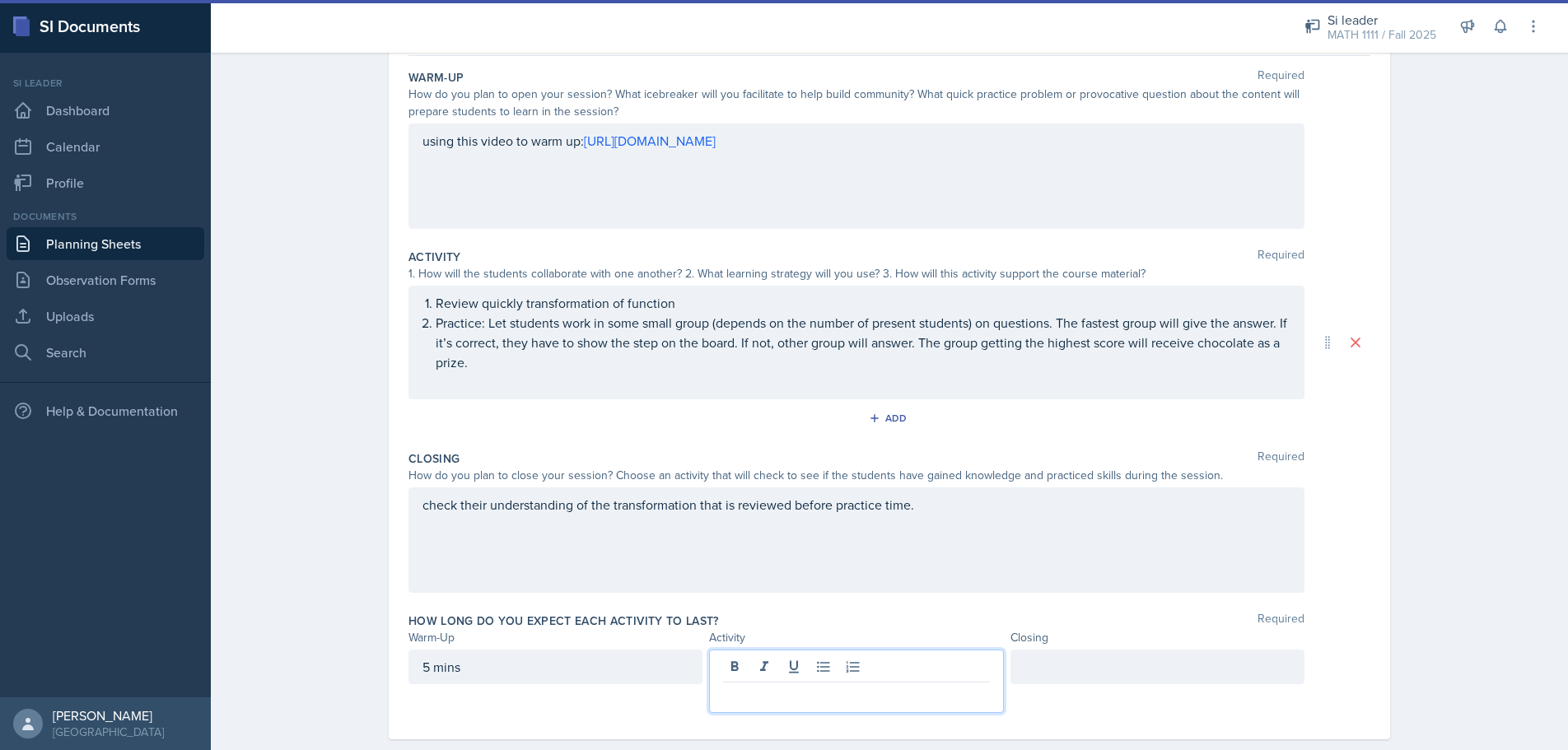
click at [1072, 666] on div at bounding box center [1157, 667] width 294 height 34
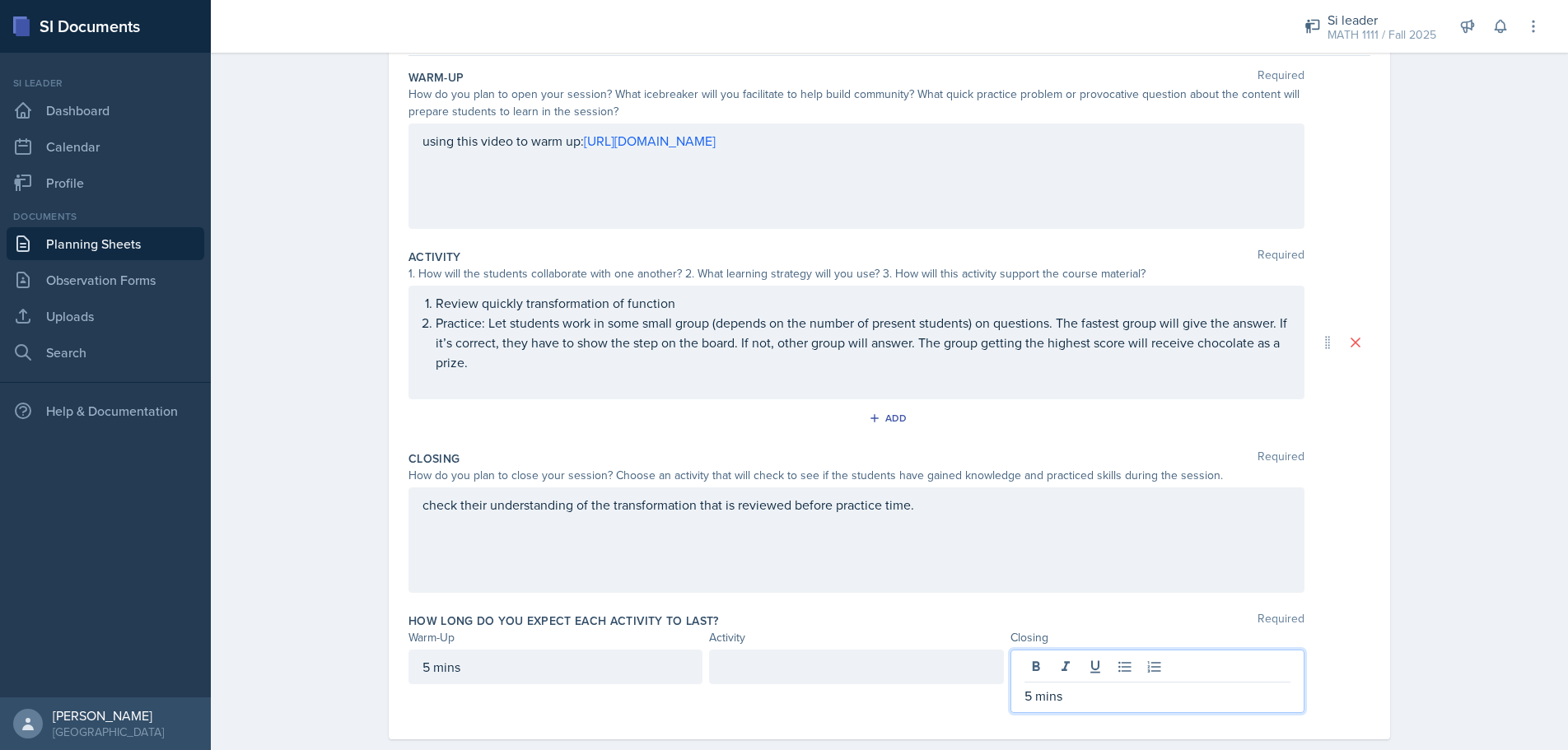
click at [821, 669] on div at bounding box center [856, 667] width 294 height 34
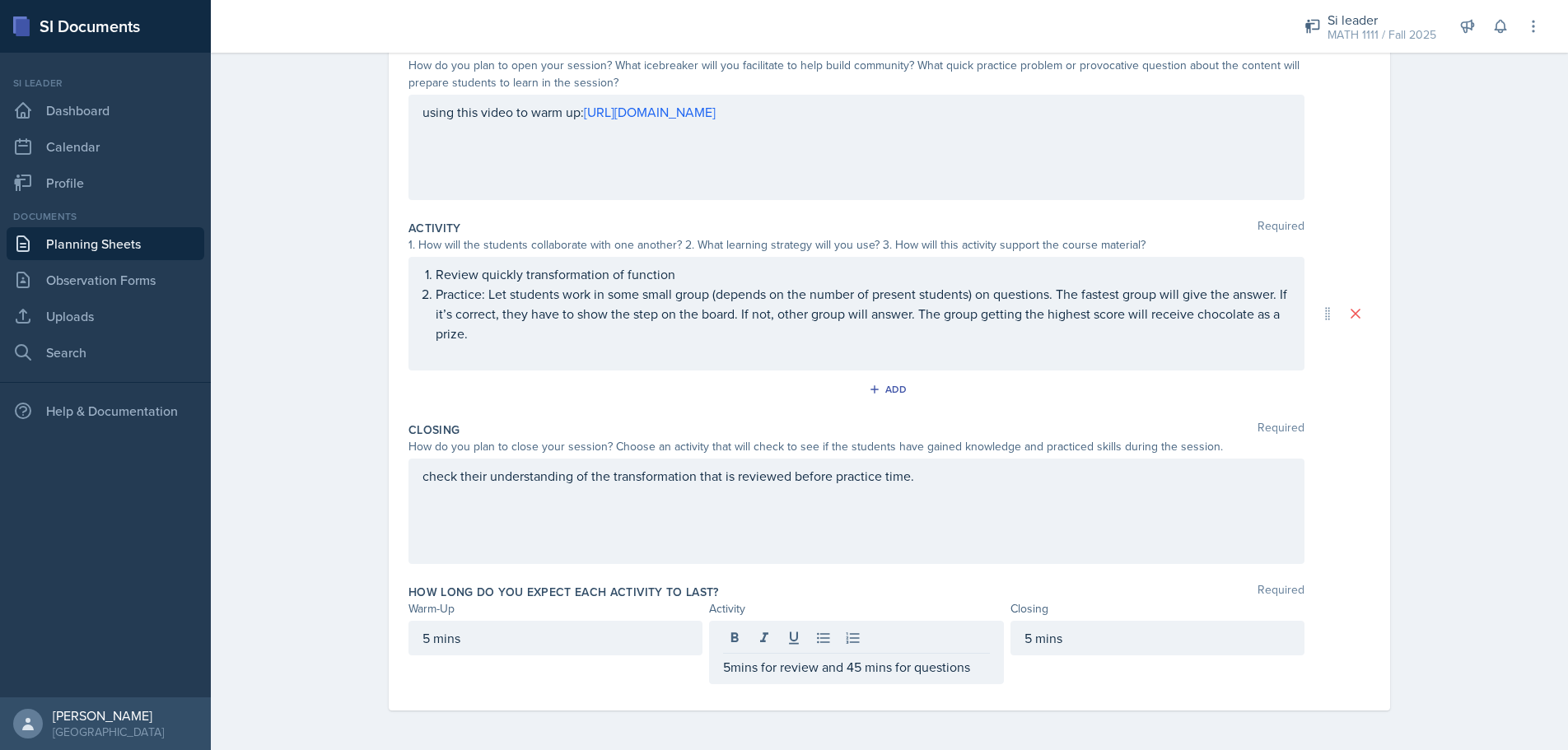
click at [1287, 679] on div "5 mins" at bounding box center [1157, 653] width 294 height 64
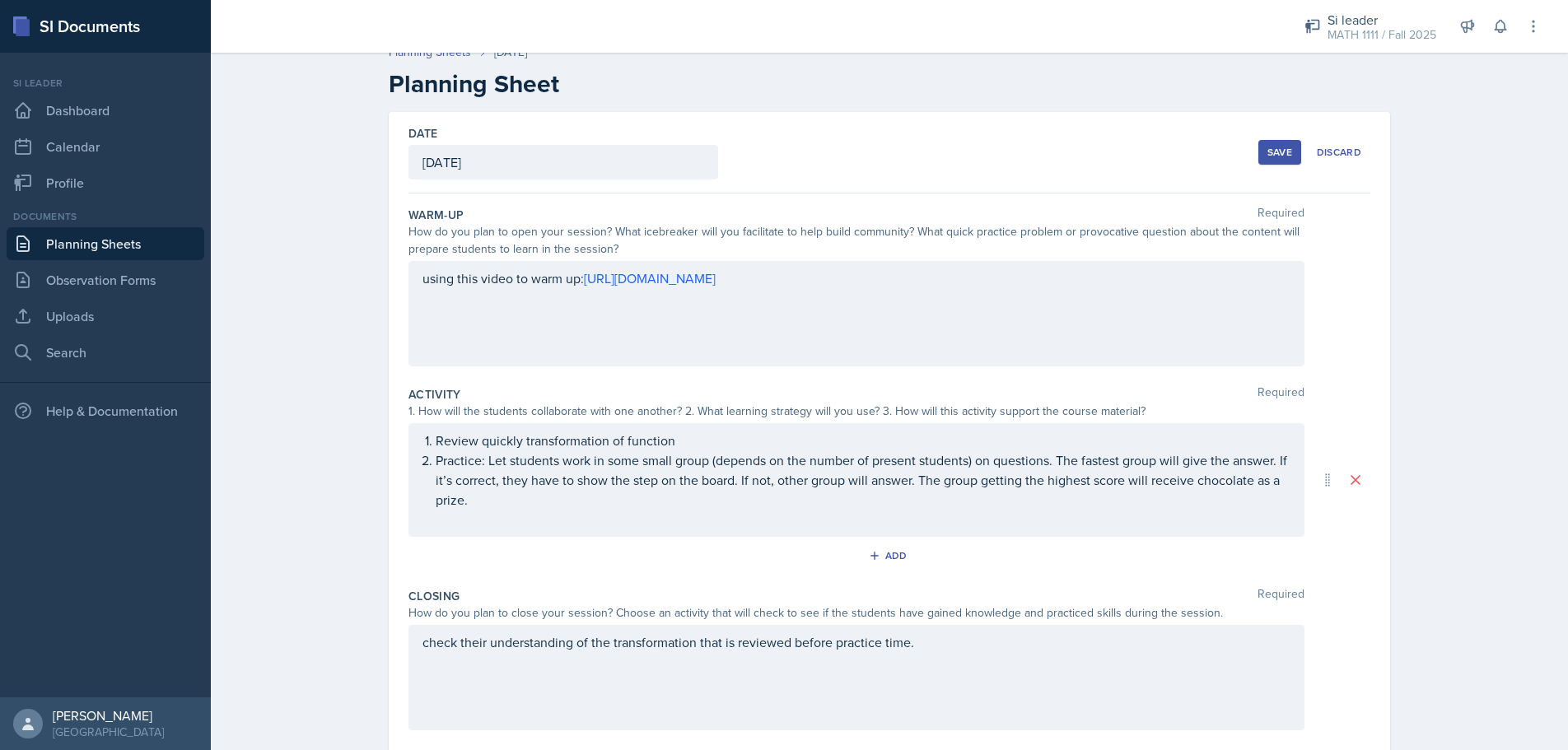
scroll to position [0, 0]
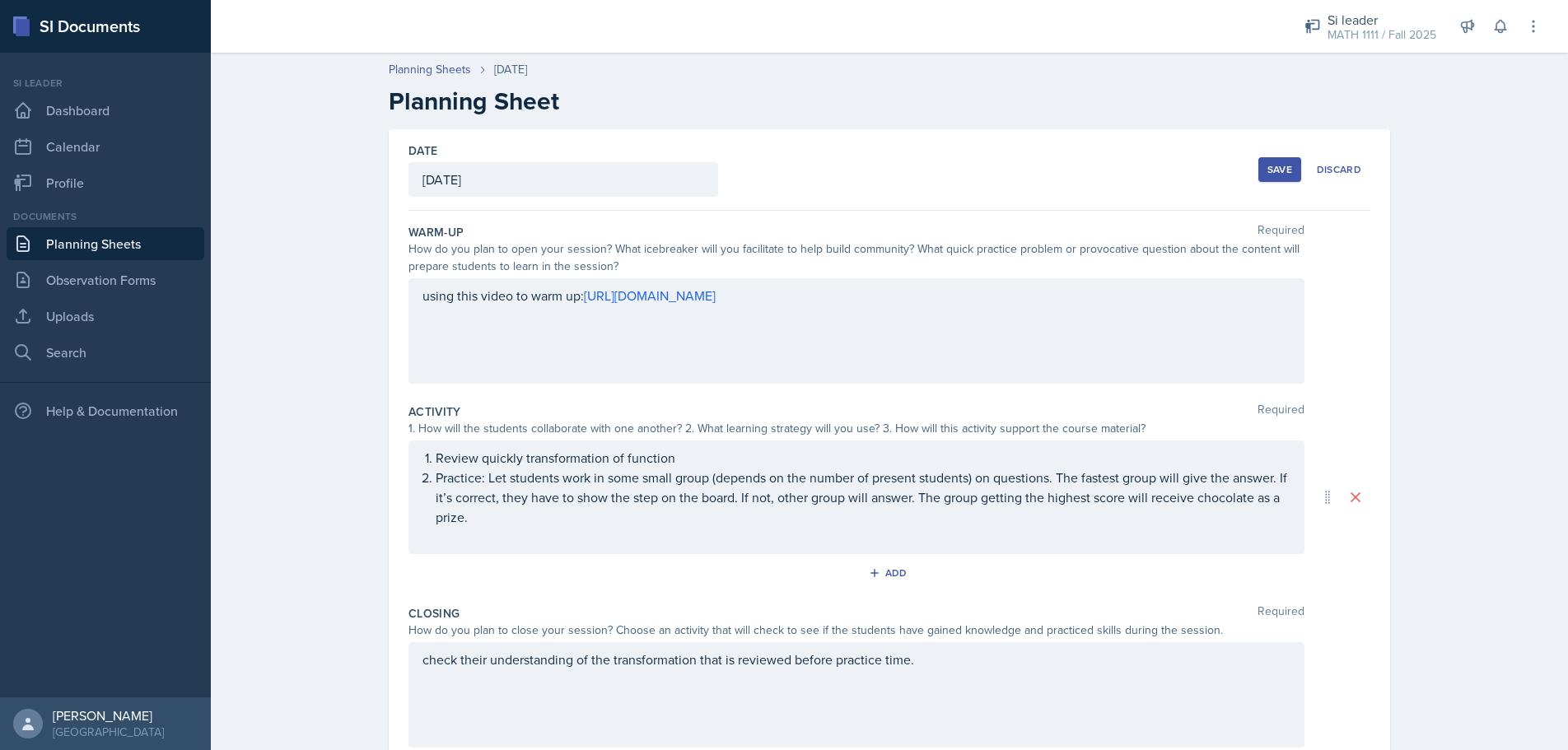
click at [1273, 174] on div "Save" at bounding box center [1279, 170] width 24 height 13
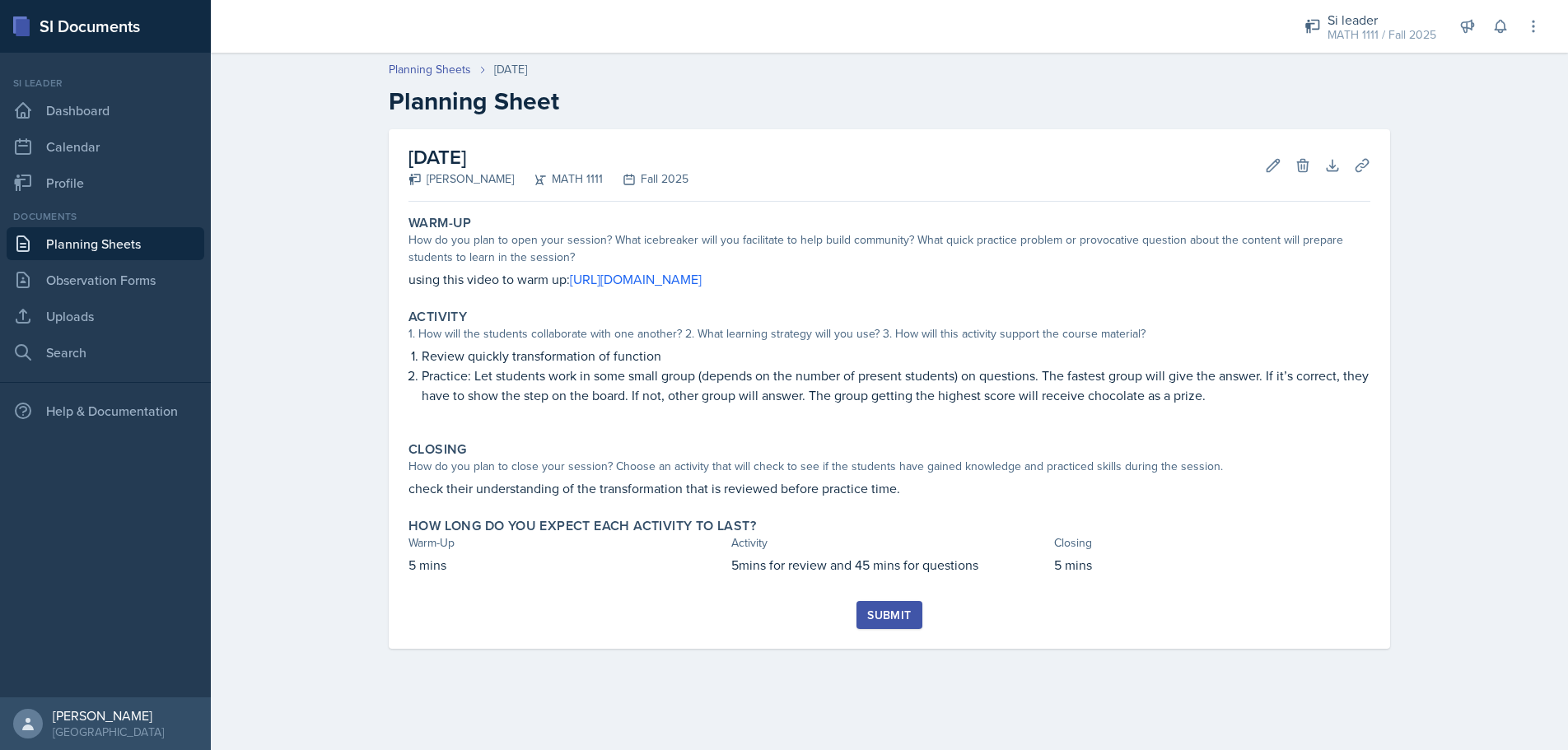
click at [904, 615] on div "Submit" at bounding box center [889, 616] width 44 height 13
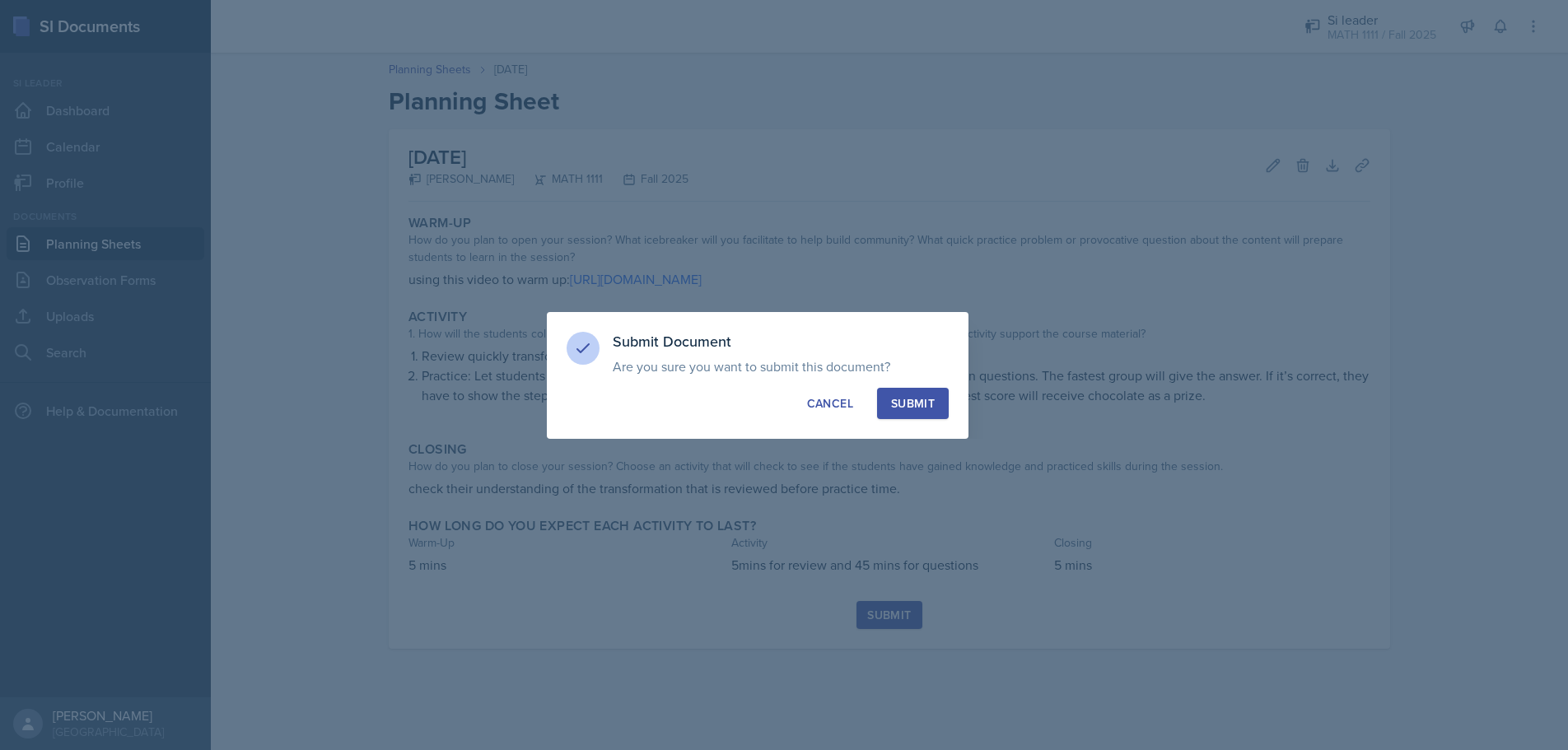
click at [899, 406] on div "Submit" at bounding box center [913, 404] width 44 height 17
